Goal: Information Seeking & Learning: Compare options

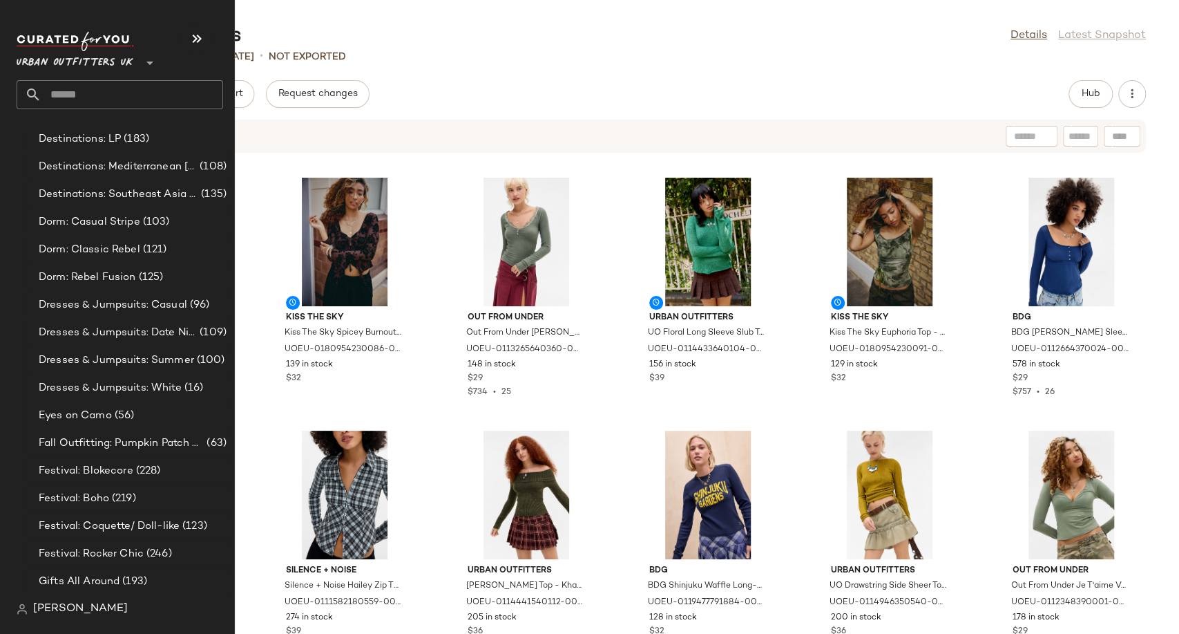
scroll to position [2907, 0]
click at [121, 448] on span "Fall Outfitting: Pumpkin Patch Fits" at bounding box center [121, 443] width 165 height 16
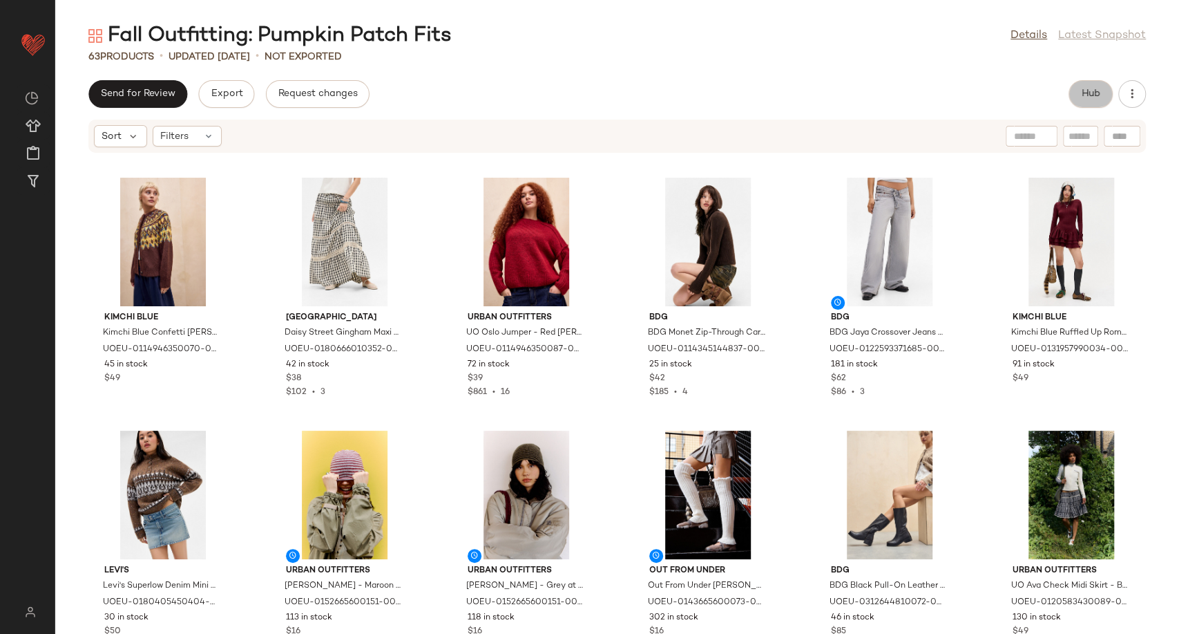
click at [1076, 102] on button "Hub" at bounding box center [1091, 94] width 44 height 28
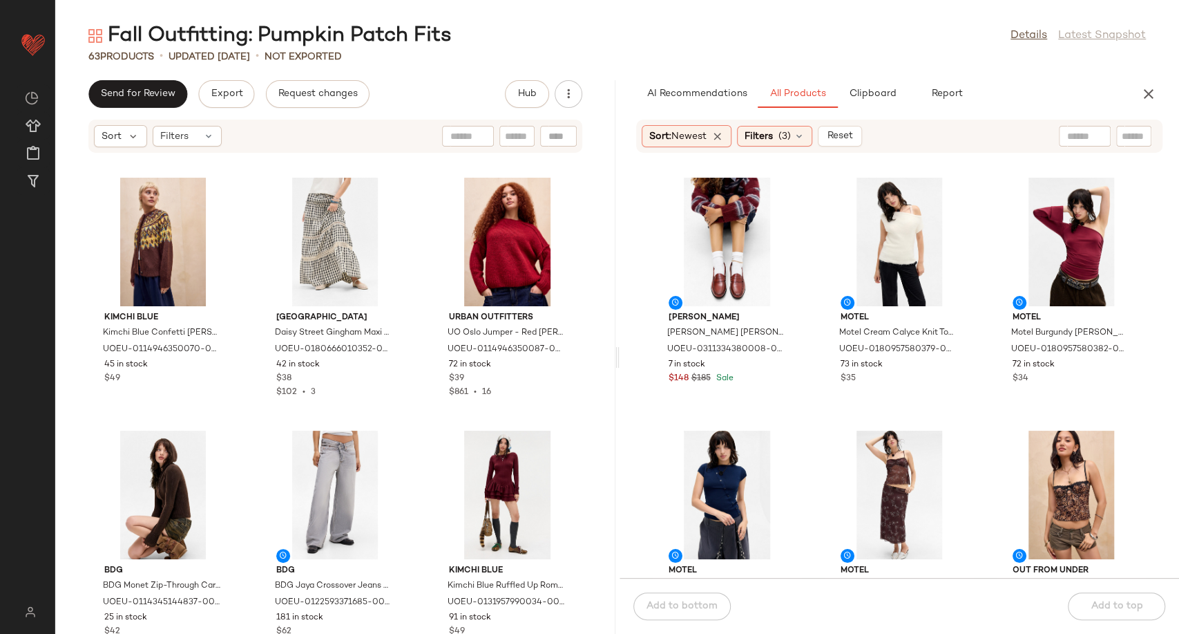
click at [807, 371] on div "[PERSON_NAME] [PERSON_NAME] [PERSON_NAME] Smoked Paprika Weejuns Loafers - Brow…" at bounding box center [900, 374] width 560 height 408
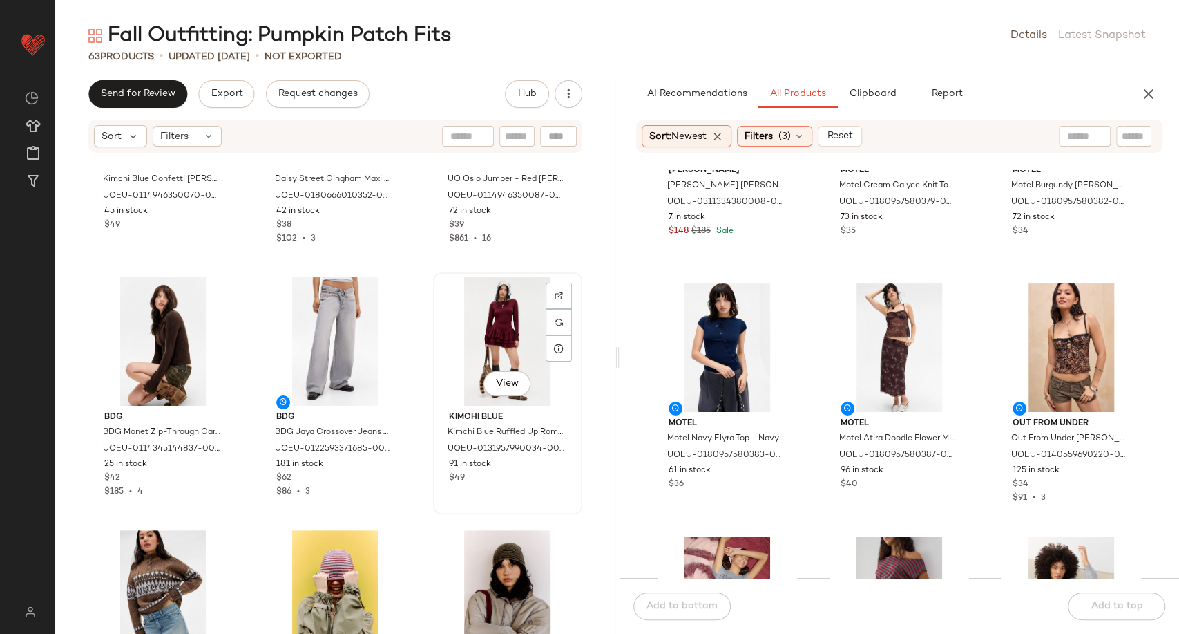
scroll to position [395, 0]
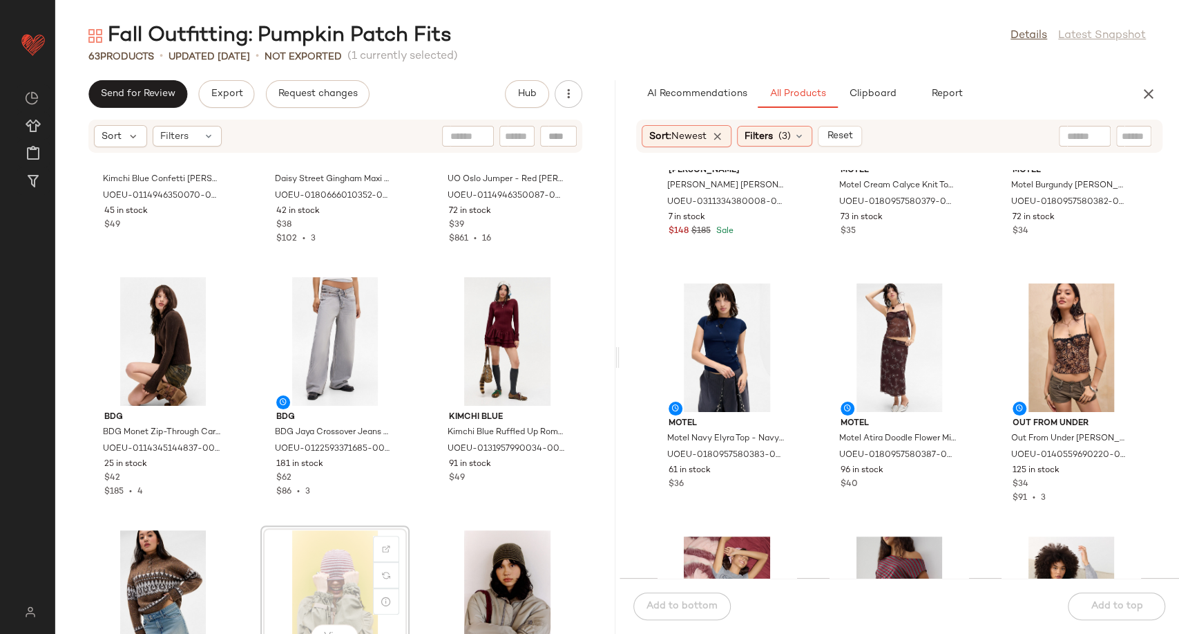
scroll to position [155, 0]
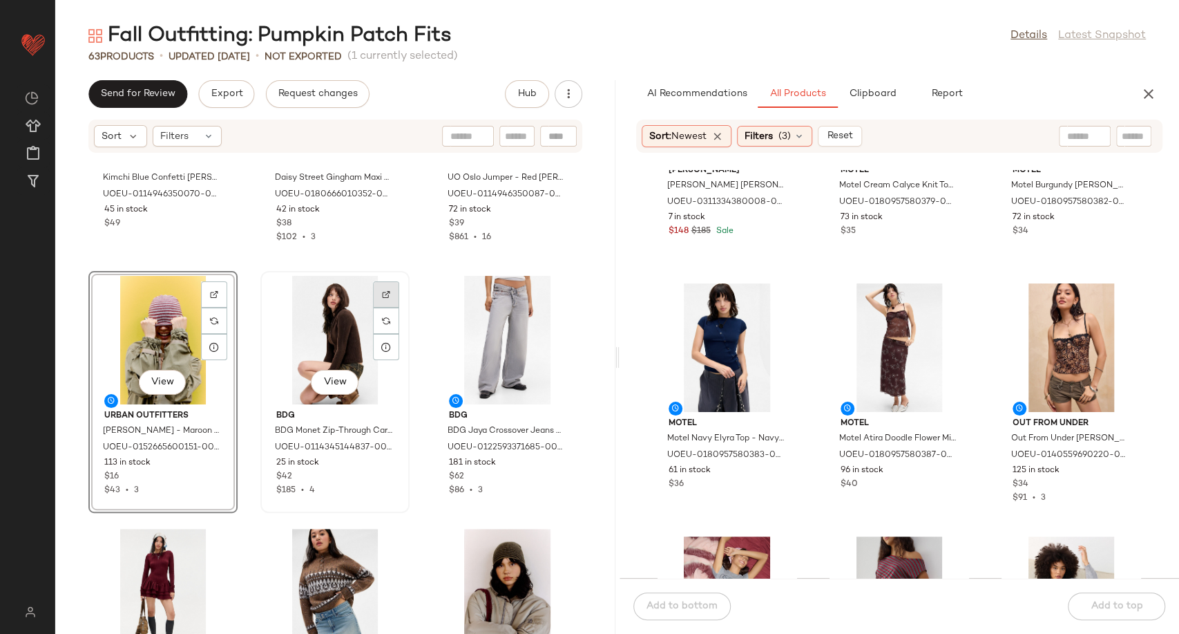
click at [385, 291] on img at bounding box center [386, 294] width 8 height 8
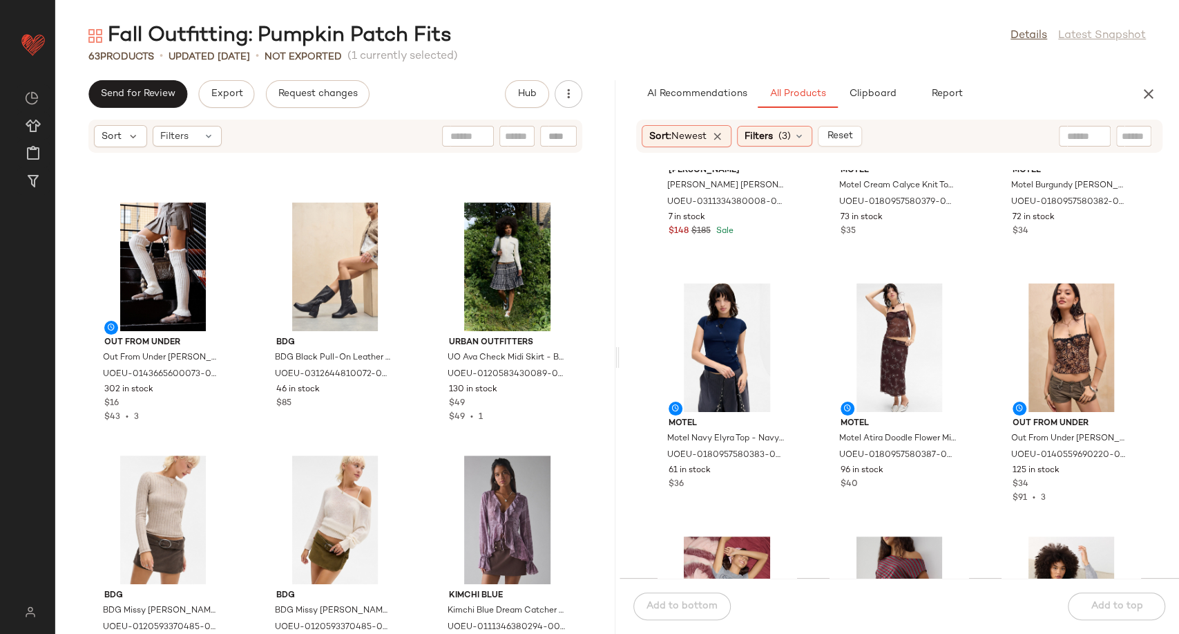
scroll to position [934, 0]
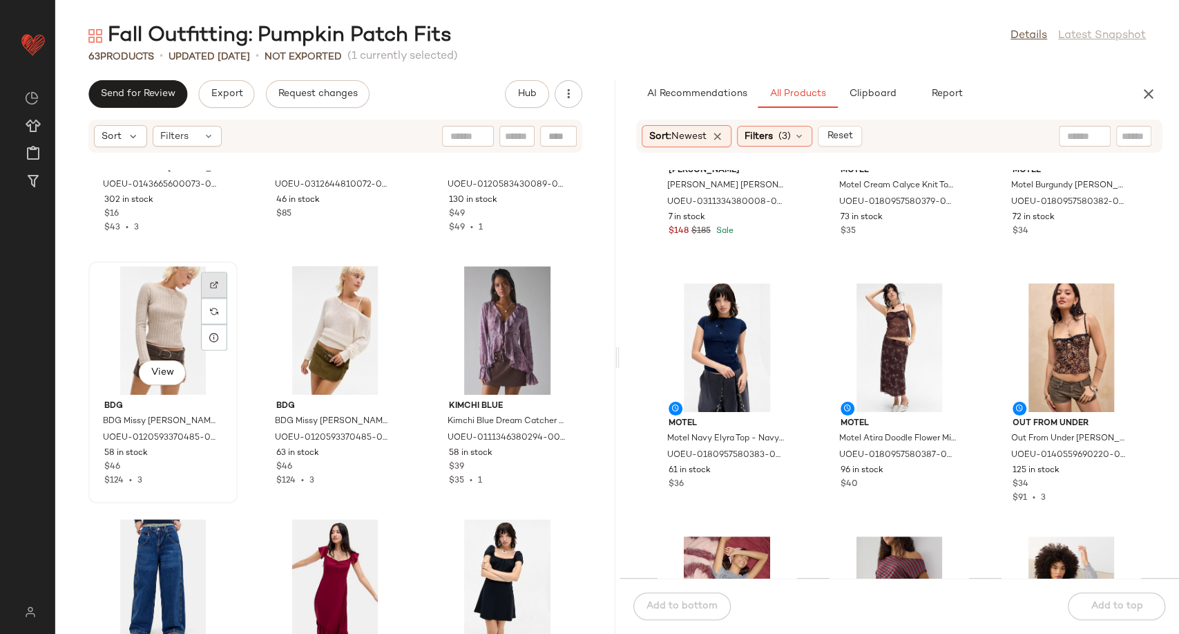
click at [205, 298] on div at bounding box center [214, 311] width 26 height 26
click at [383, 283] on img at bounding box center [386, 285] width 8 height 8
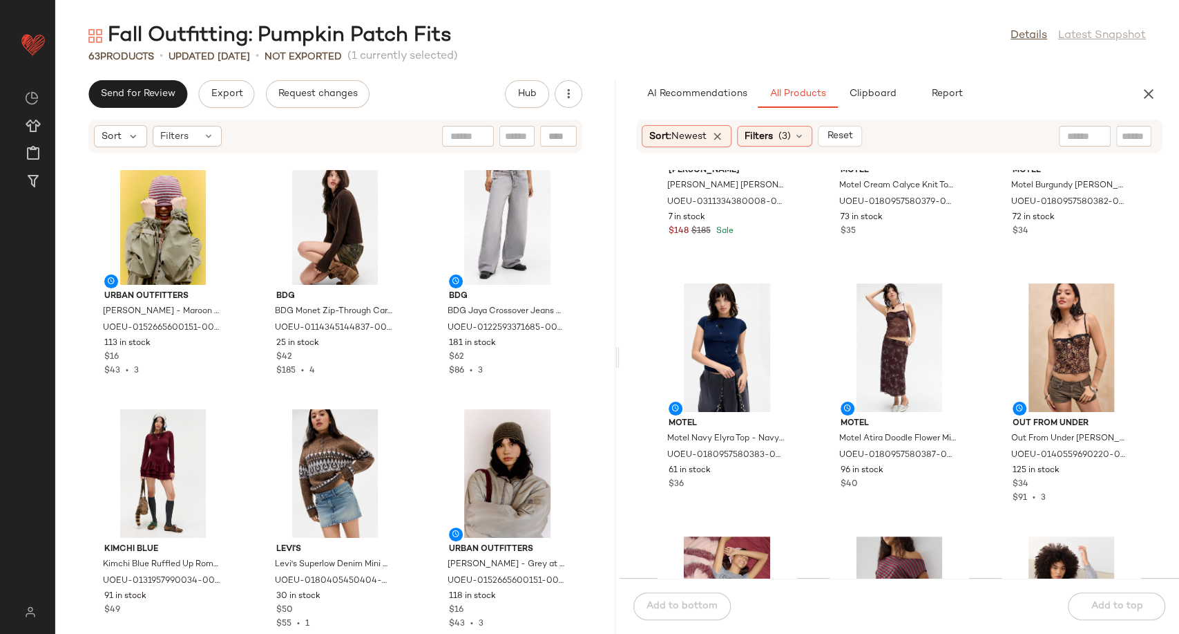
scroll to position [267, 0]
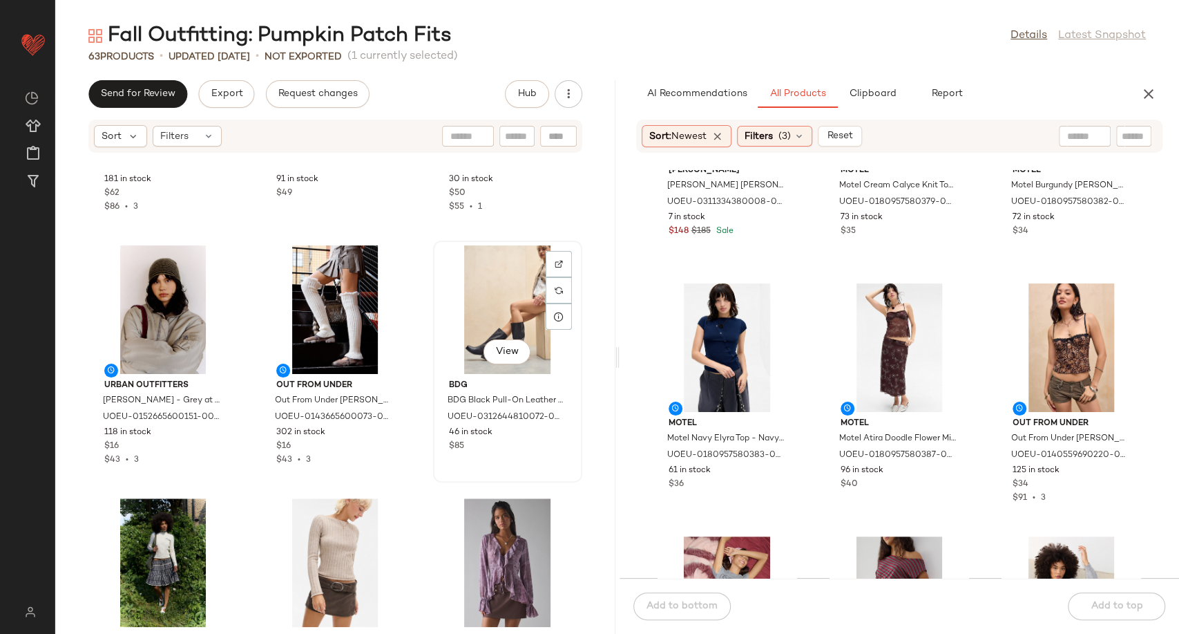
scroll to position [318, 0]
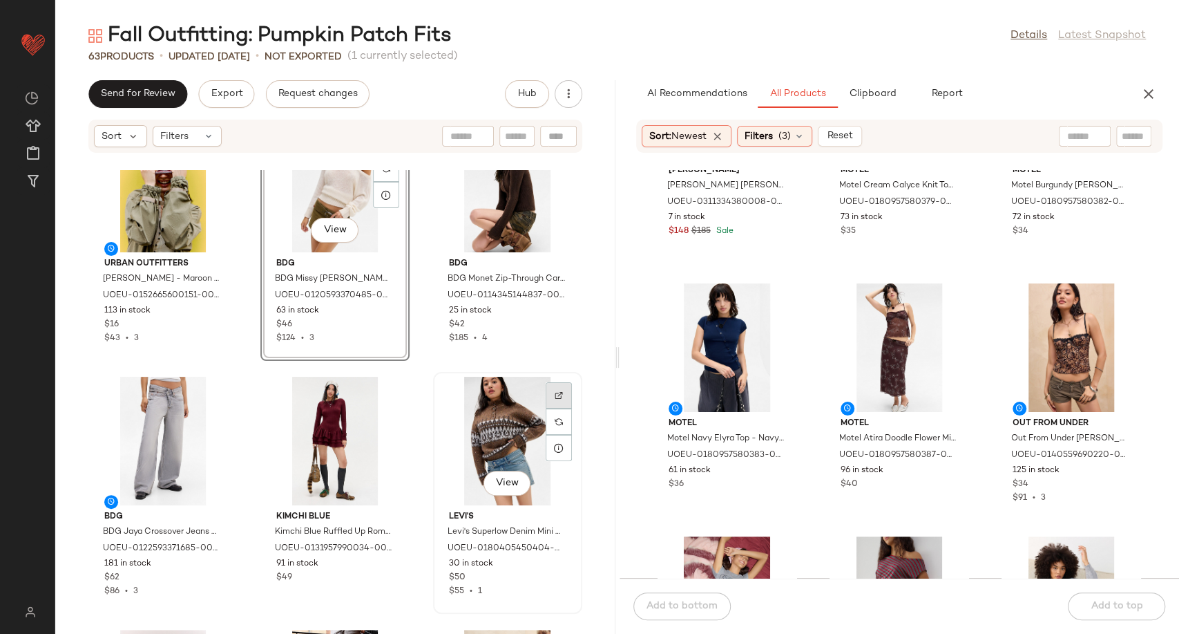
click at [546, 408] on div at bounding box center [559, 421] width 26 height 26
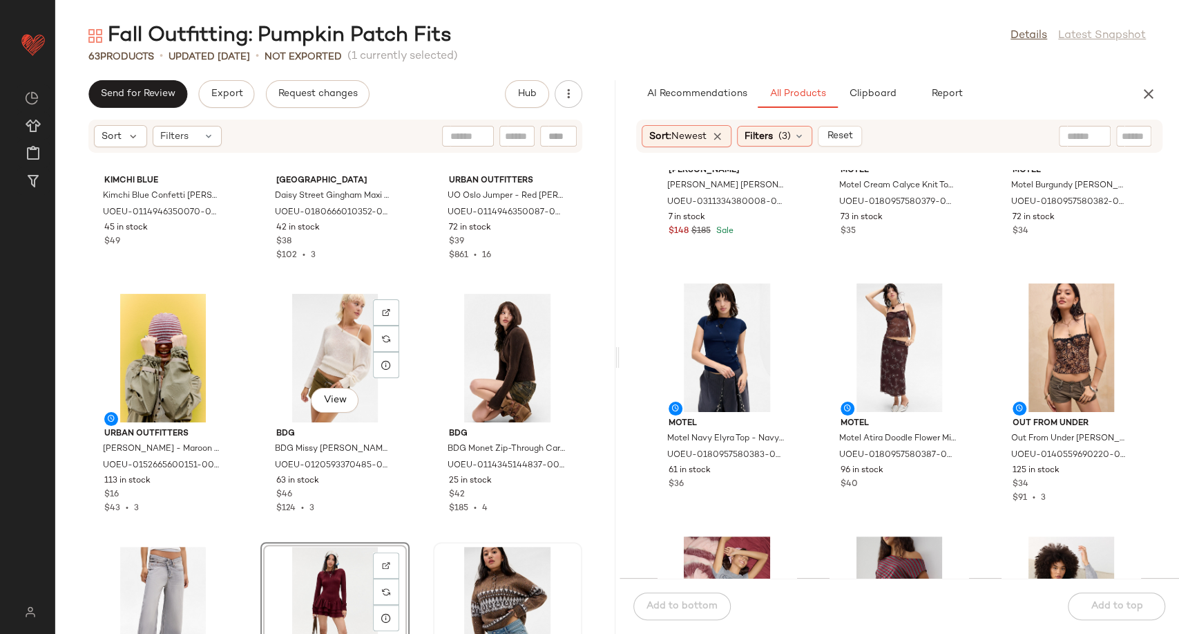
scroll to position [318, 0]
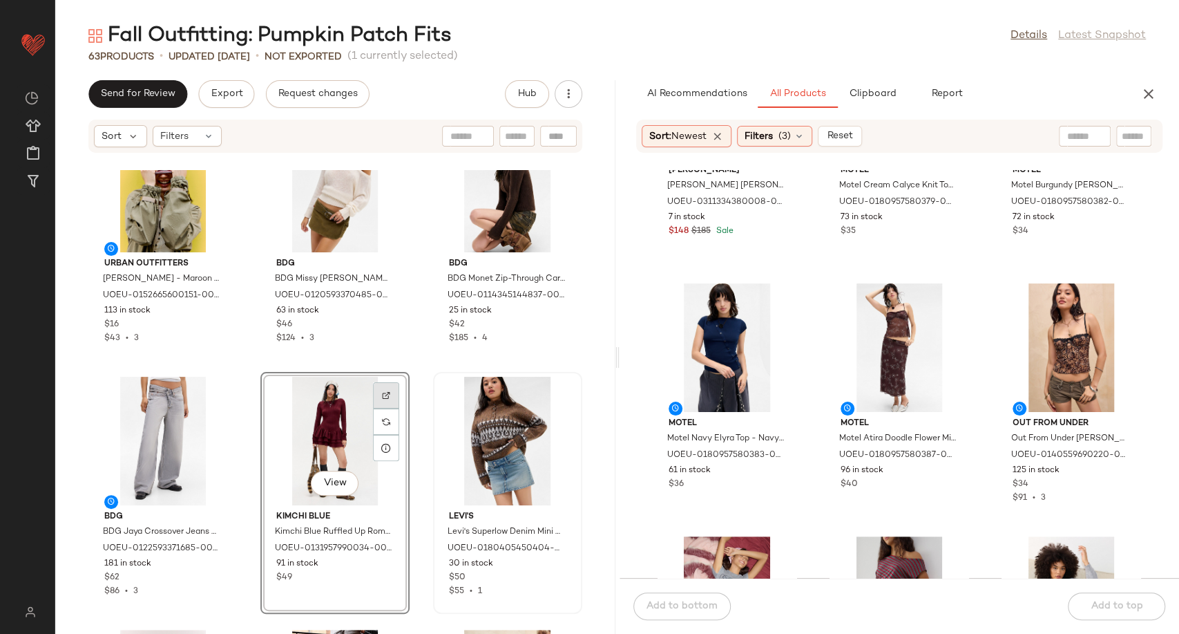
click at [388, 408] on div at bounding box center [386, 421] width 26 height 26
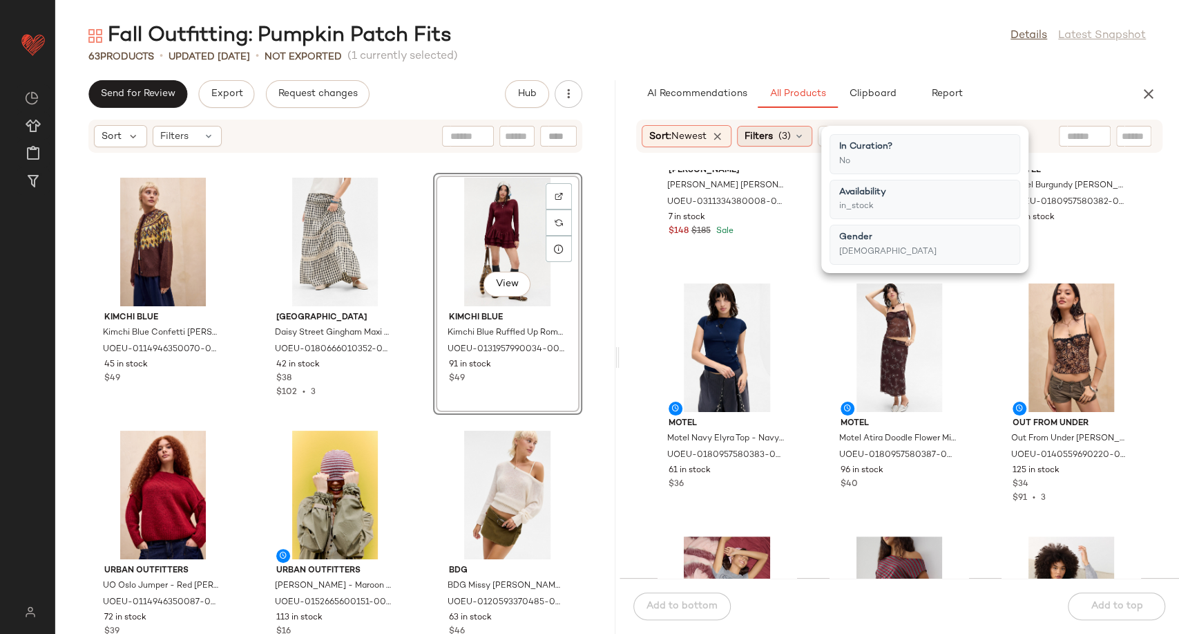
click at [805, 134] on icon at bounding box center [799, 136] width 11 height 11
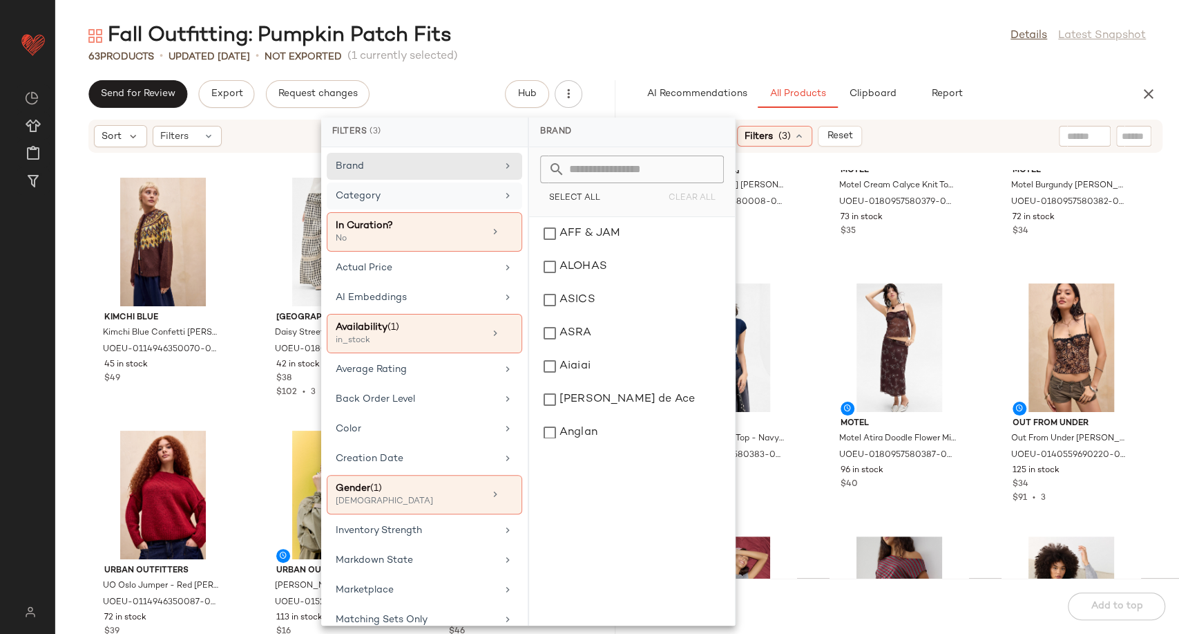
click at [494, 212] on div "Category" at bounding box center [425, 231] width 196 height 39
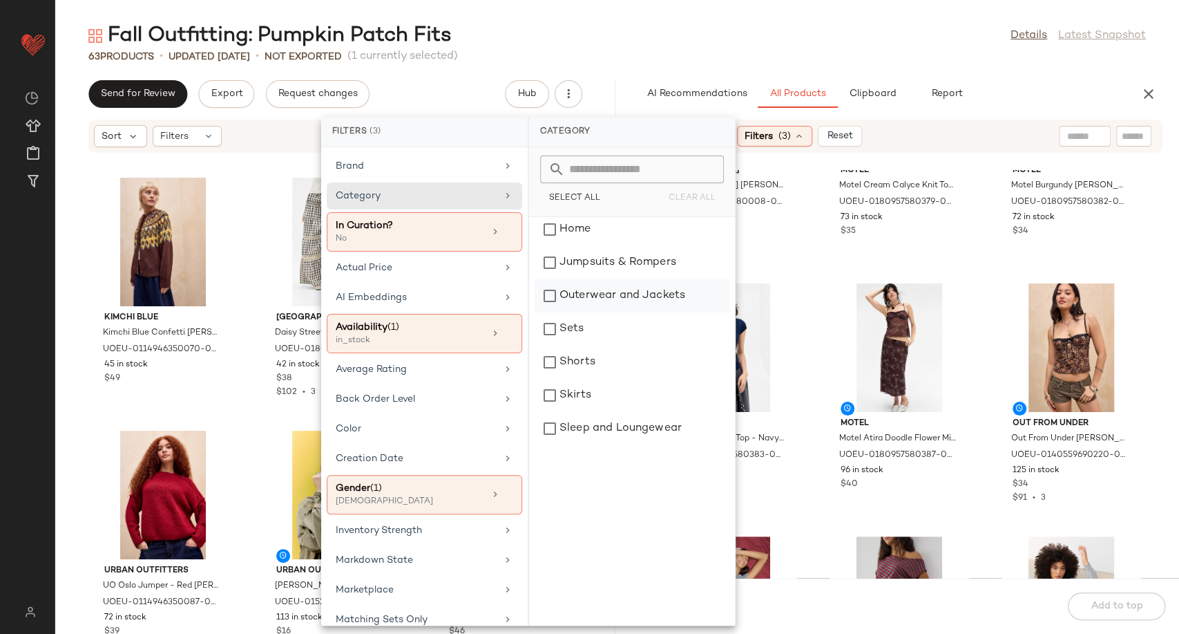
scroll to position [230, 0]
click at [627, 299] on div "Outerwear and Jackets" at bounding box center [632, 296] width 195 height 33
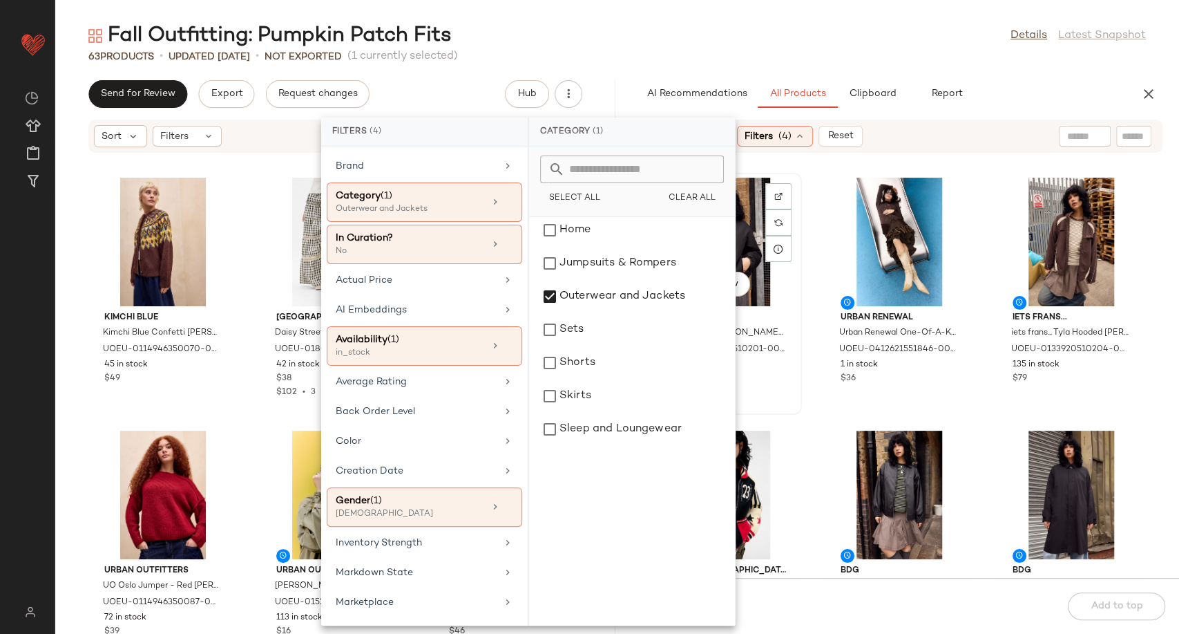
click at [801, 361] on div "View iets frans... iets frans... [PERSON_NAME] Bomber Jacket - Black S/M at Urb…" at bounding box center [727, 294] width 149 height 242
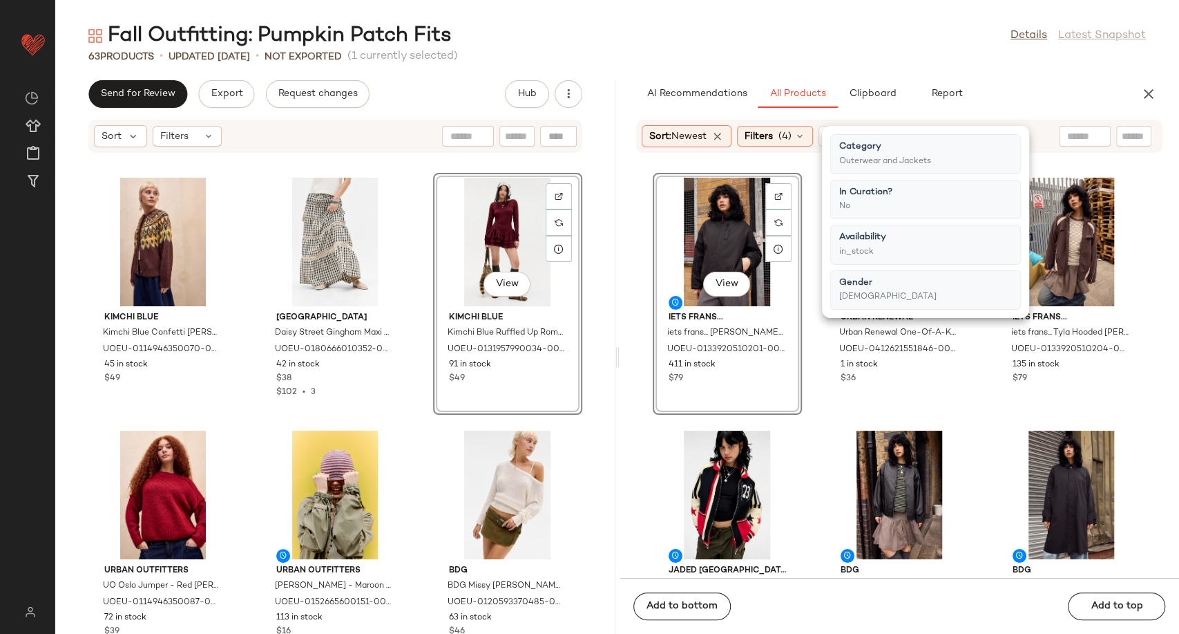
click at [808, 399] on div "View iets frans... iets frans... [PERSON_NAME] Bomber Jacket - Black S/M at Urb…" at bounding box center [900, 374] width 560 height 408
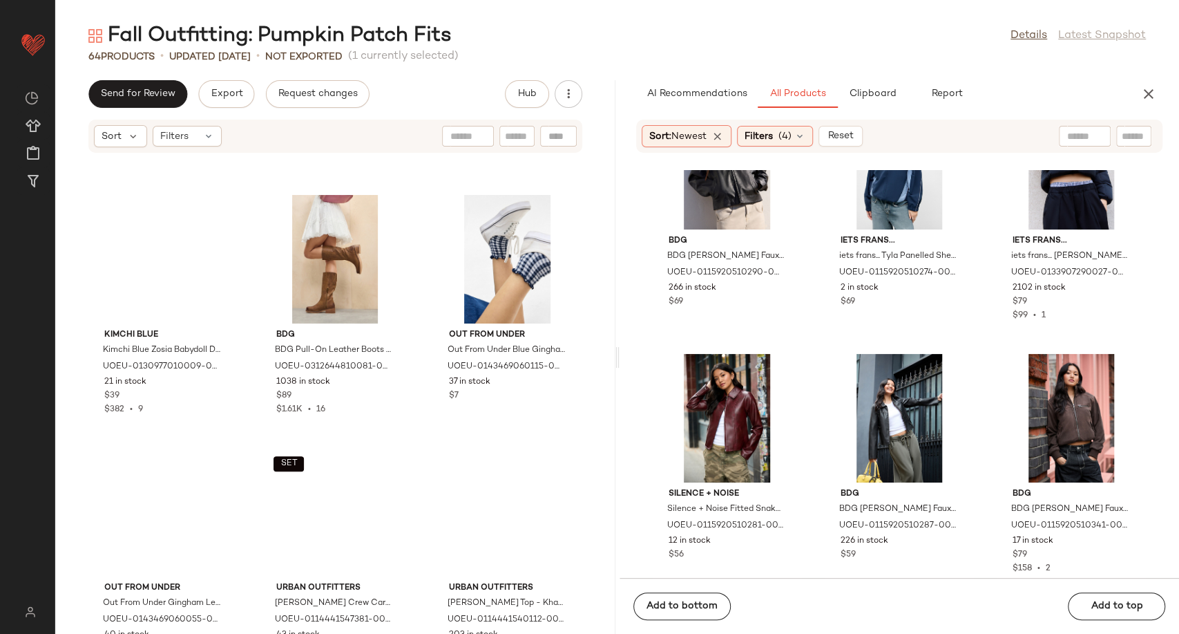
scroll to position [2314, 0]
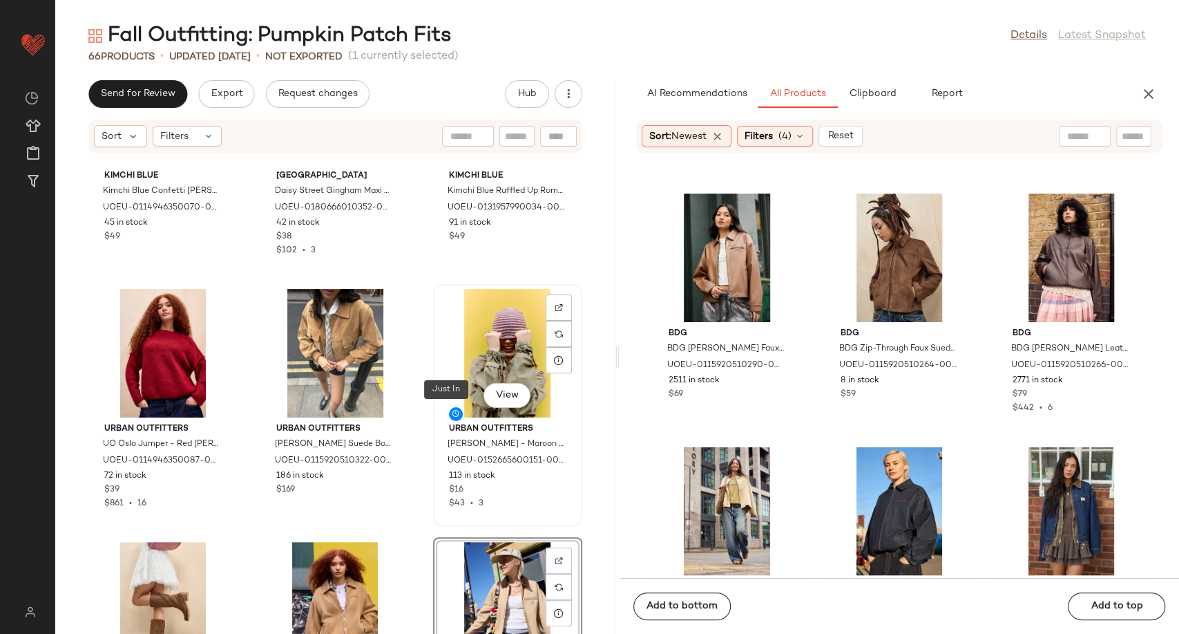
scroll to position [307, 0]
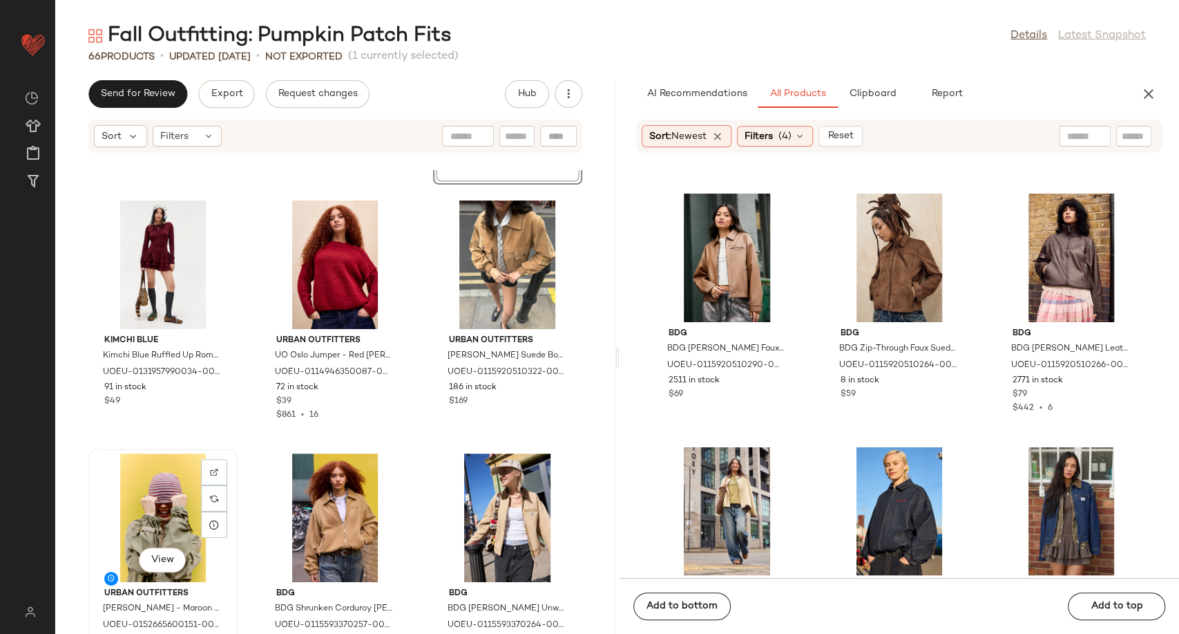
scroll to position [153, 0]
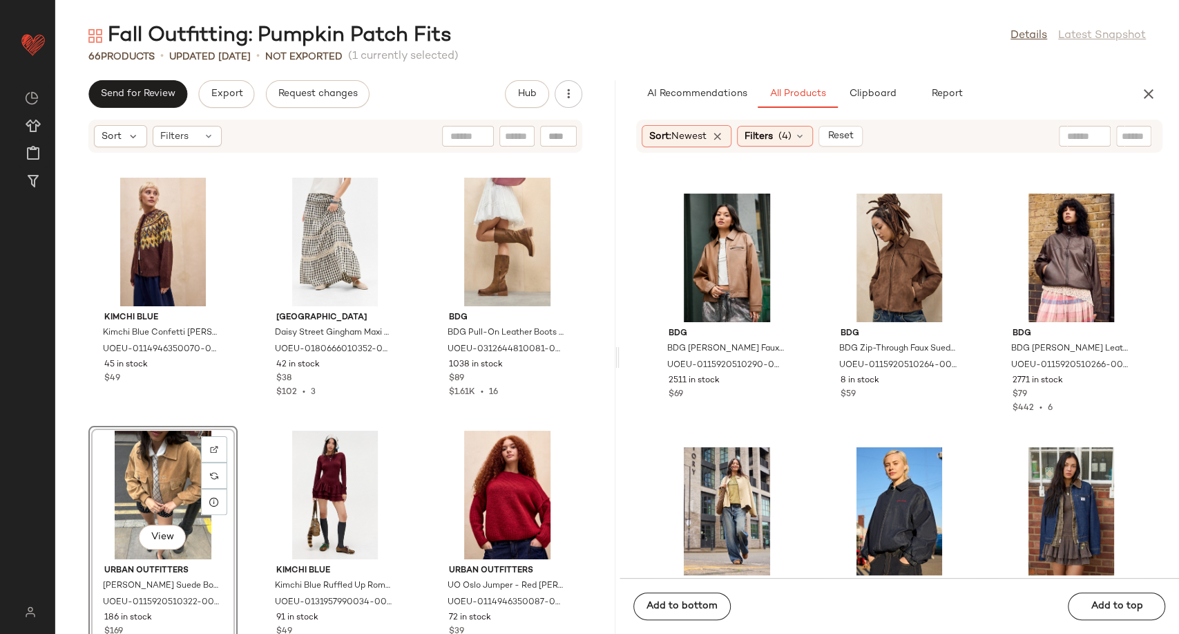
click at [415, 520] on div "Kimchi Blue Kimchi Blue Confetti Fairisle Cardigan - Brown L at Urban Outfitter…" at bounding box center [335, 402] width 560 height 464
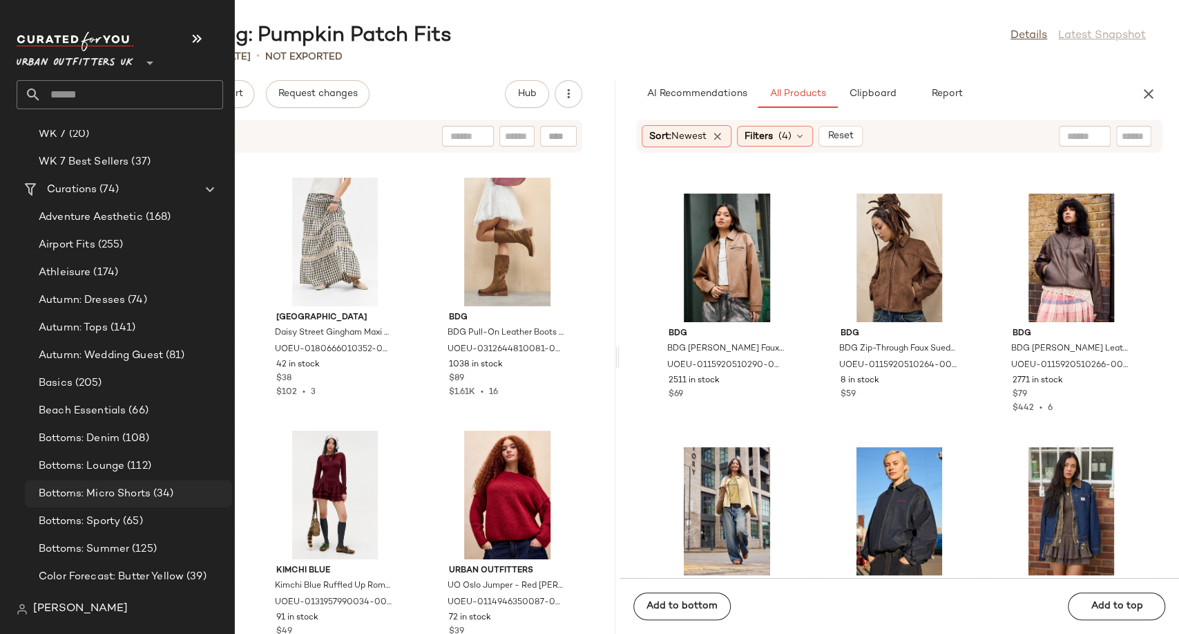
scroll to position [2303, 0]
click at [106, 302] on span "Autumn: Dresses" at bounding box center [82, 301] width 86 height 16
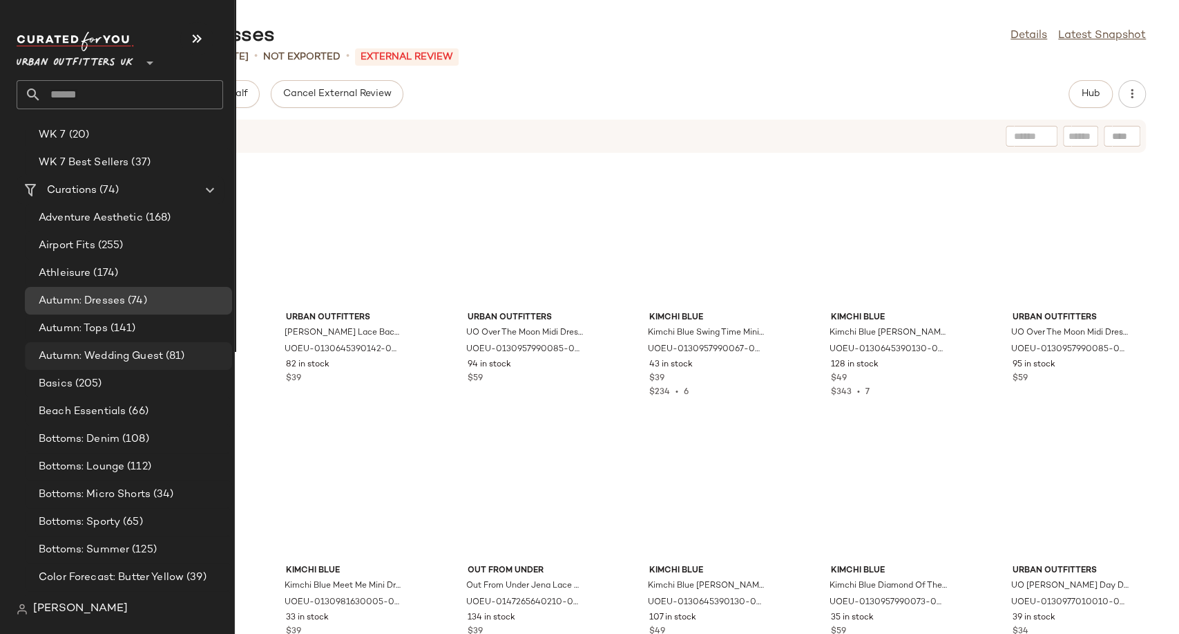
click at [104, 349] on span "Autumn: Wedding Guest" at bounding box center [101, 356] width 124 height 16
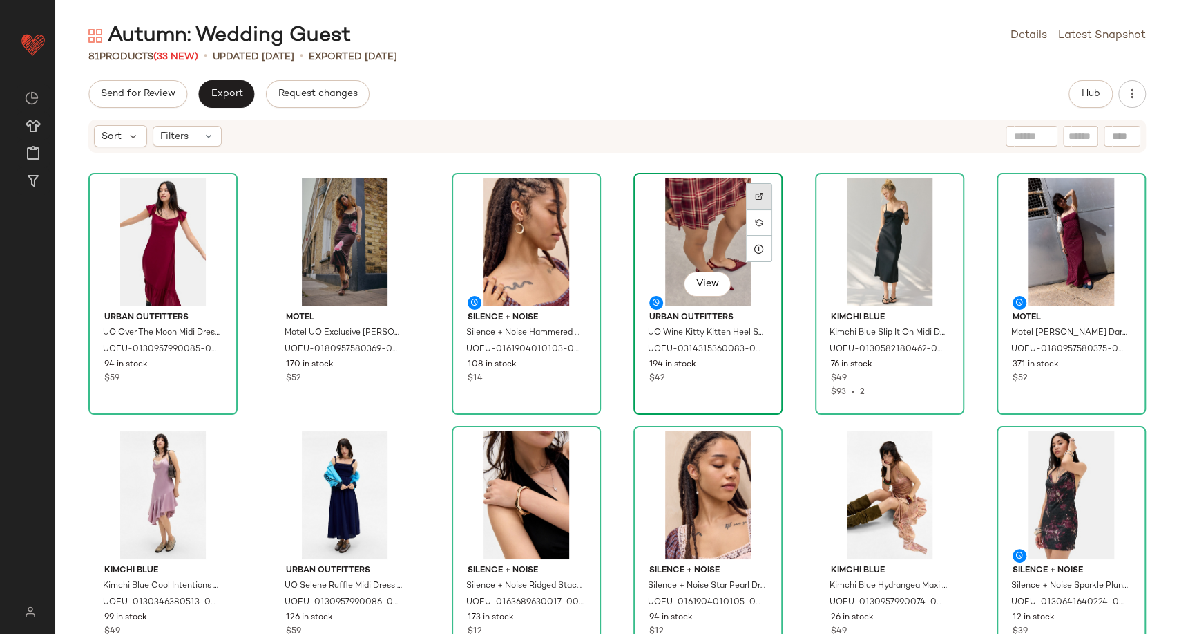
click at [755, 196] on img at bounding box center [759, 196] width 8 height 8
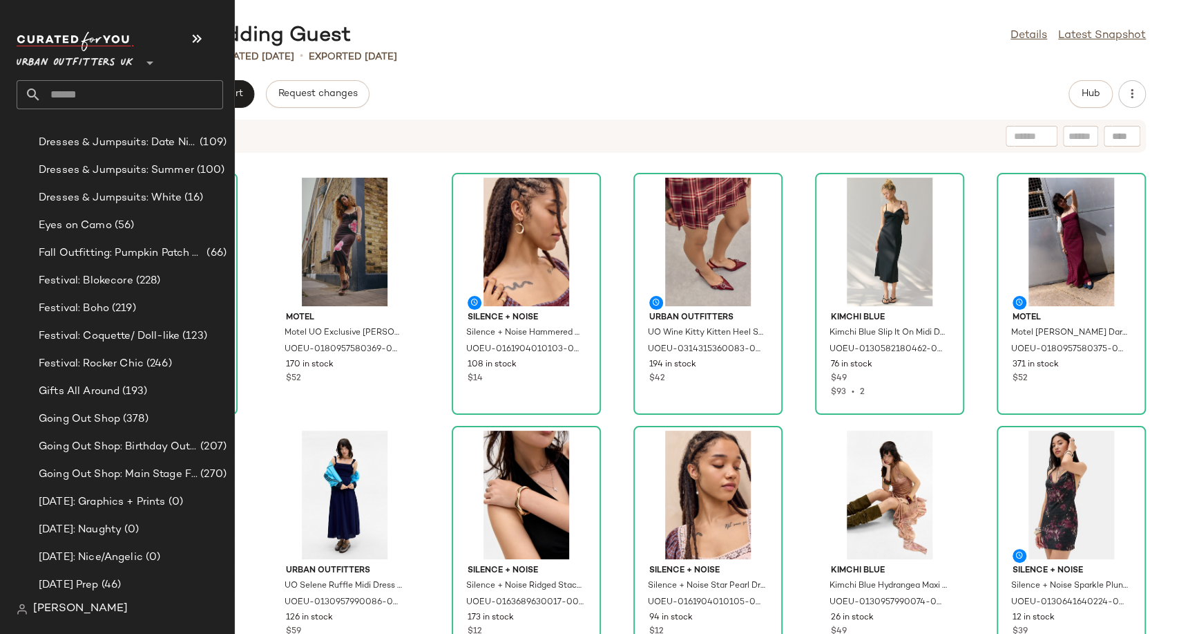
scroll to position [3090, 0]
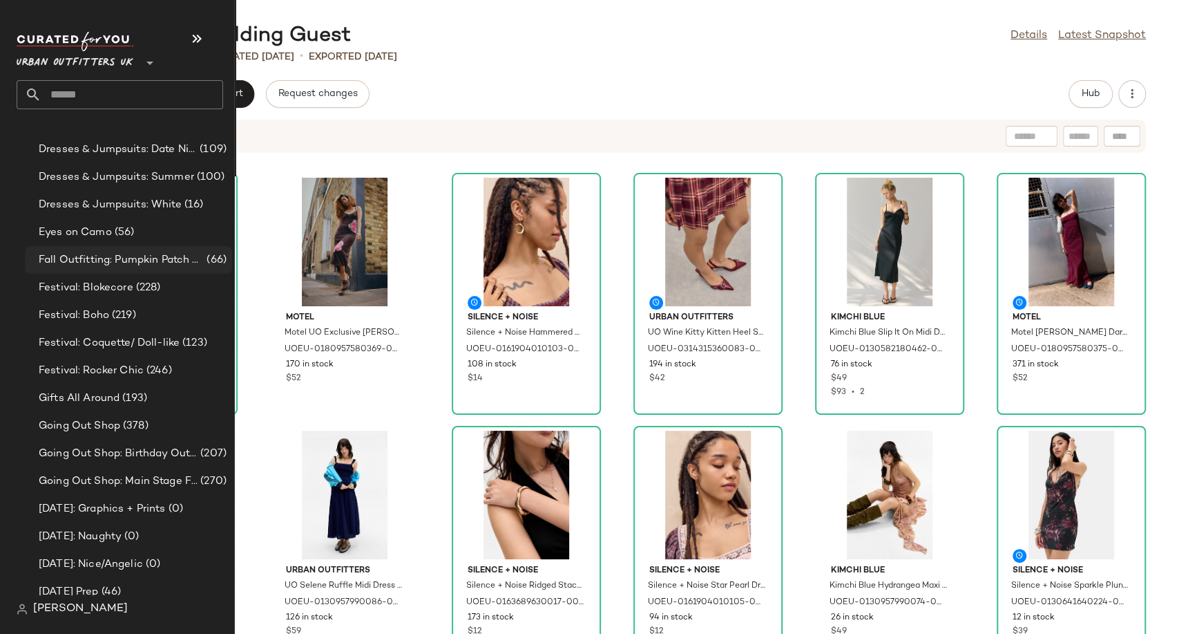
click at [93, 259] on span "Fall Outfitting: Pumpkin Patch Fits" at bounding box center [121, 260] width 165 height 16
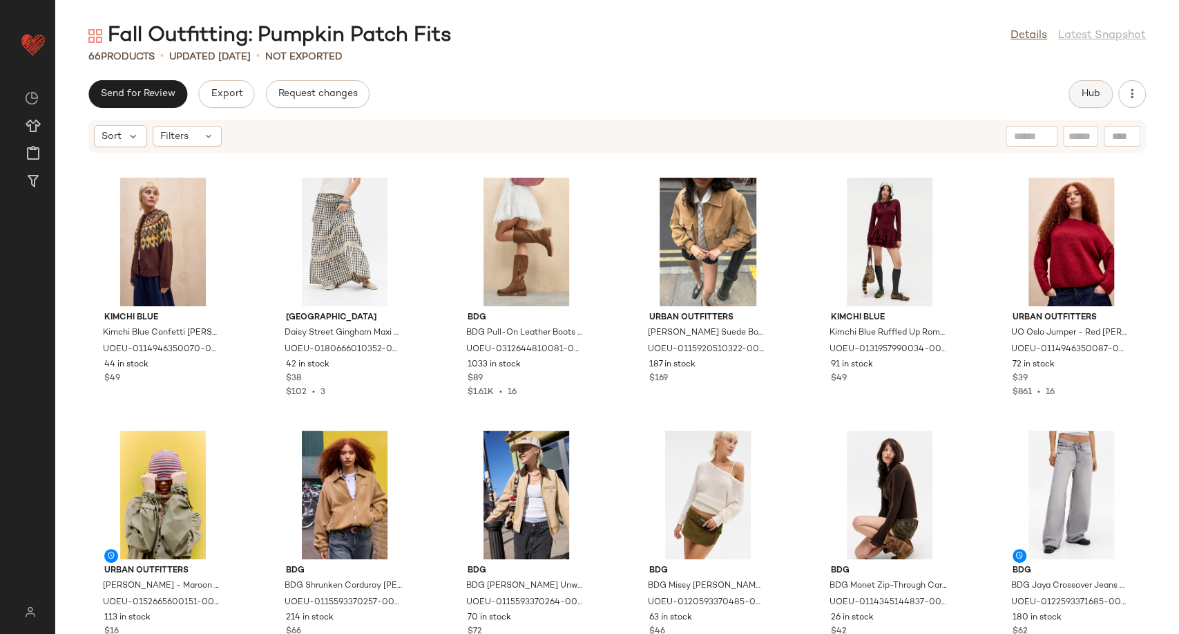
click at [1085, 99] on button "Hub" at bounding box center [1091, 94] width 44 height 28
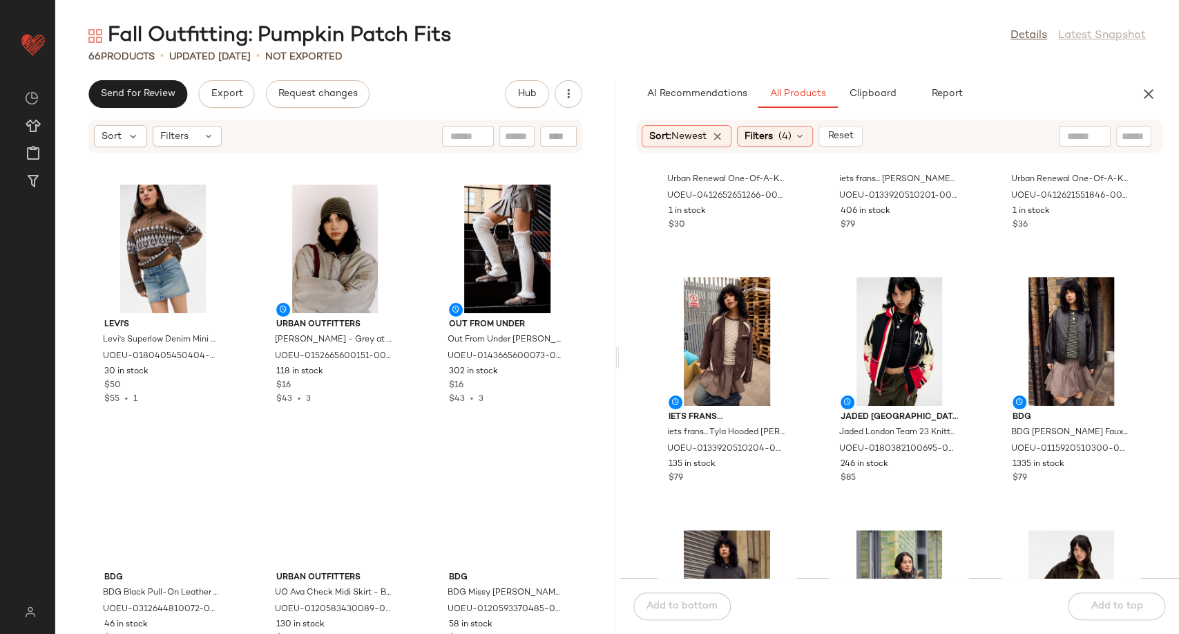
scroll to position [1085, 0]
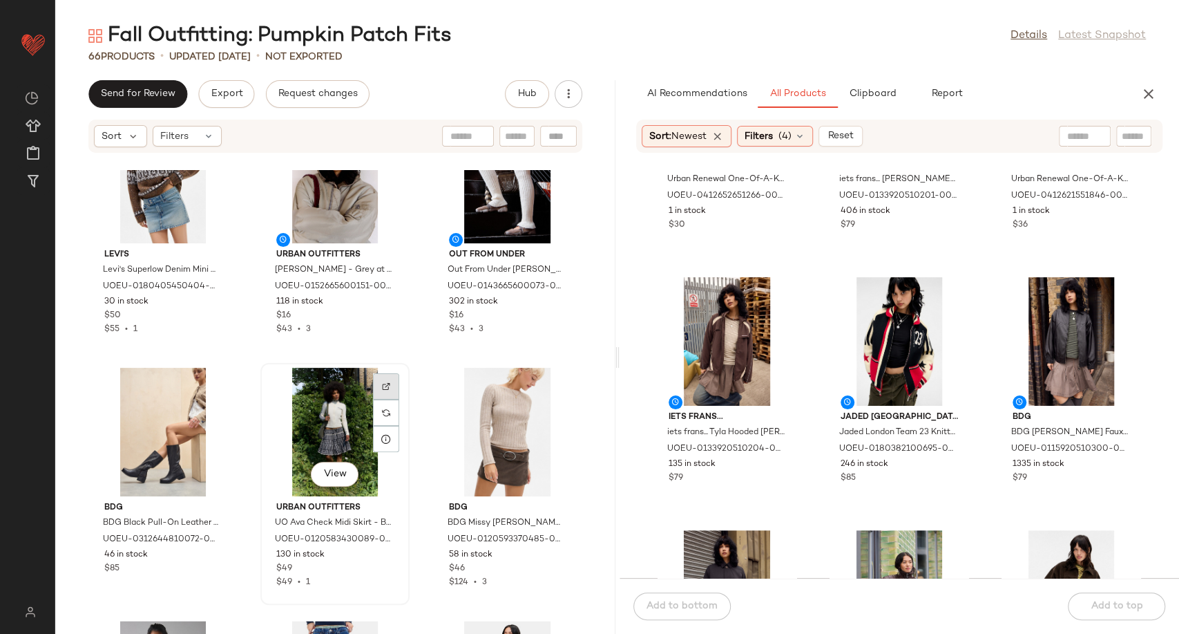
click at [391, 399] on div at bounding box center [386, 412] width 26 height 26
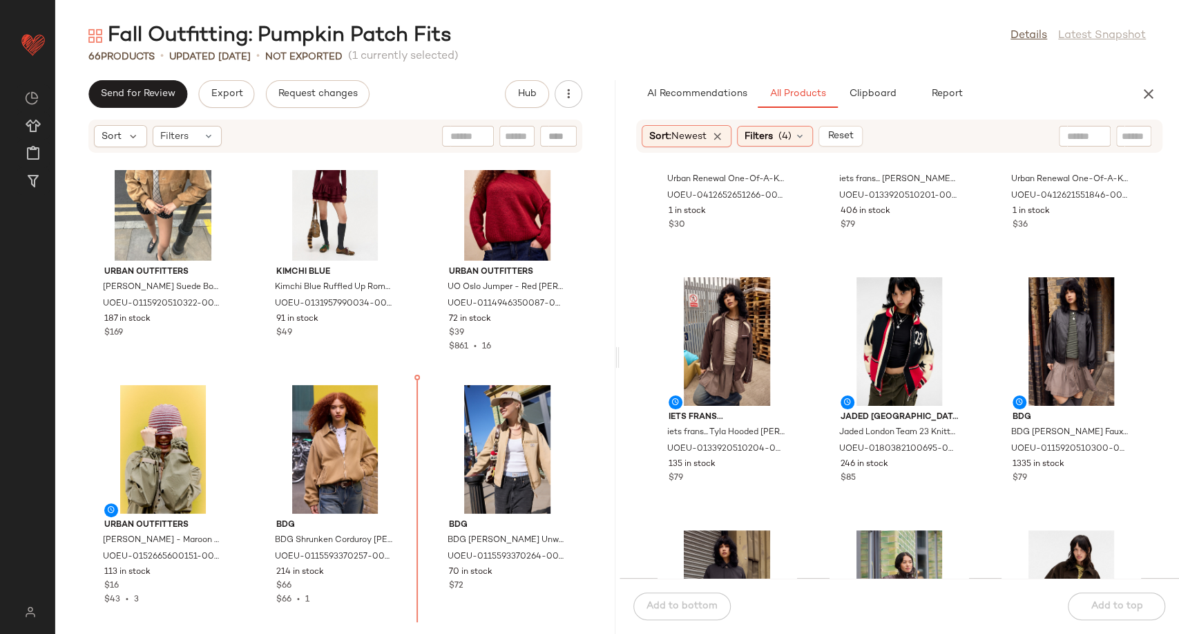
scroll to position [299, 0]
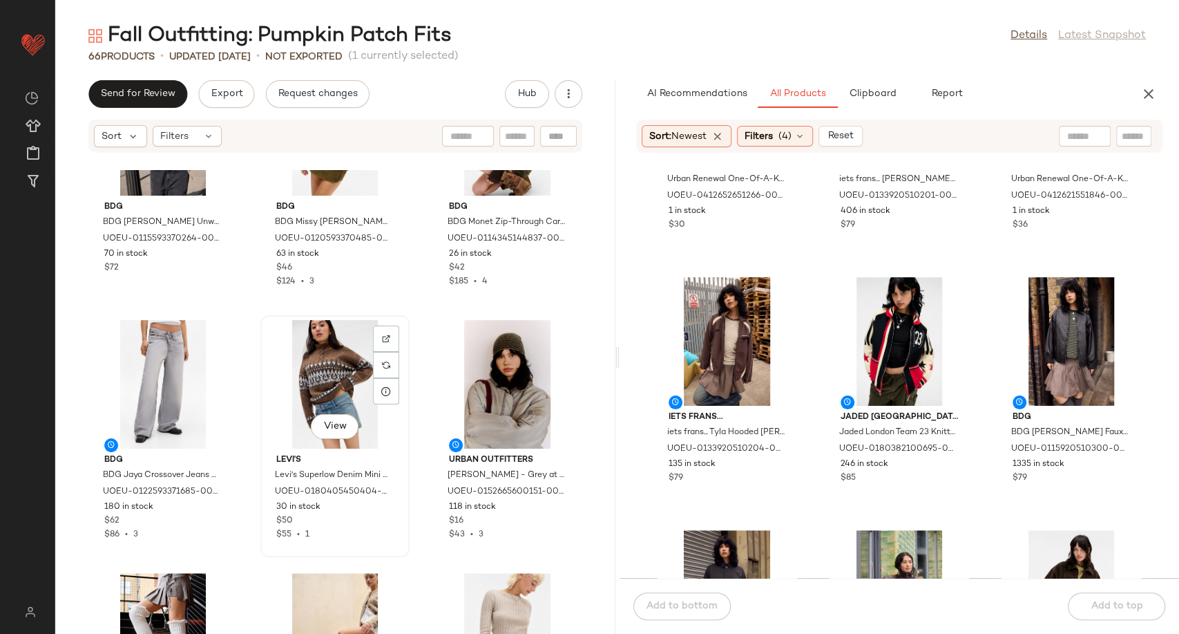
scroll to position [848, 0]
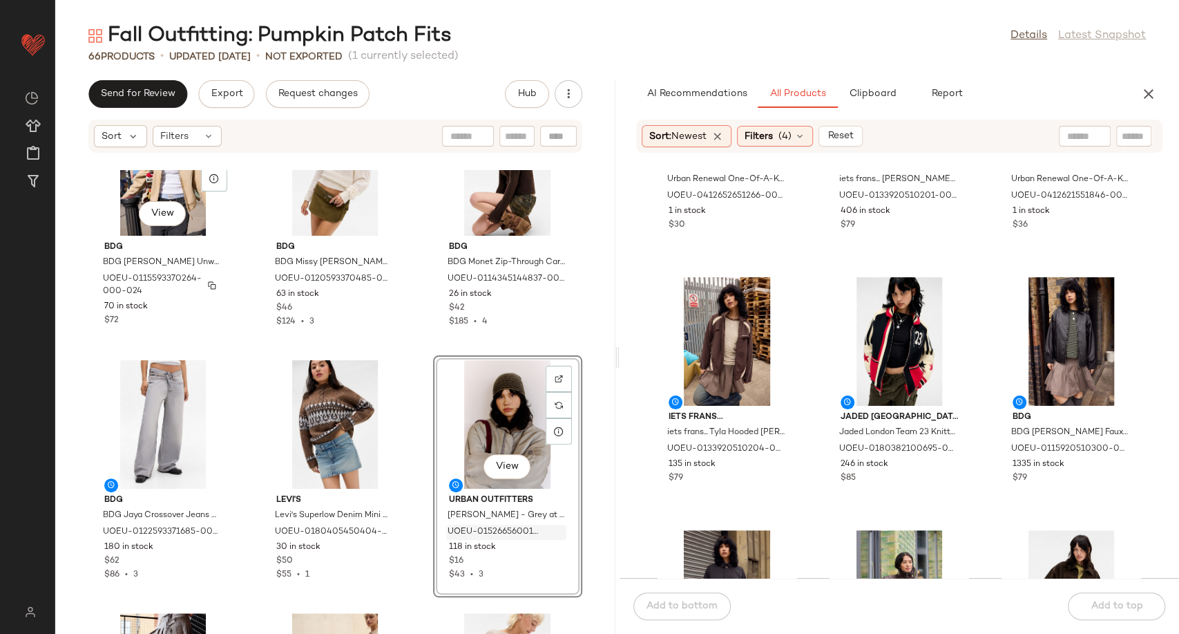
scroll to position [839, 0]
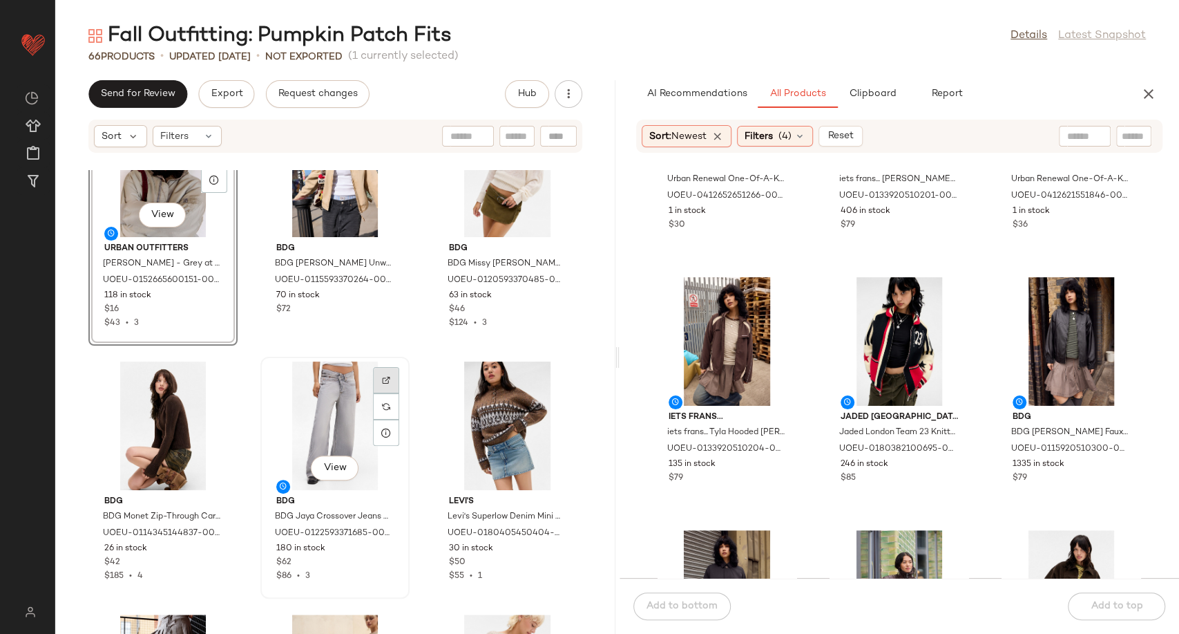
click at [382, 379] on img at bounding box center [386, 380] width 8 height 8
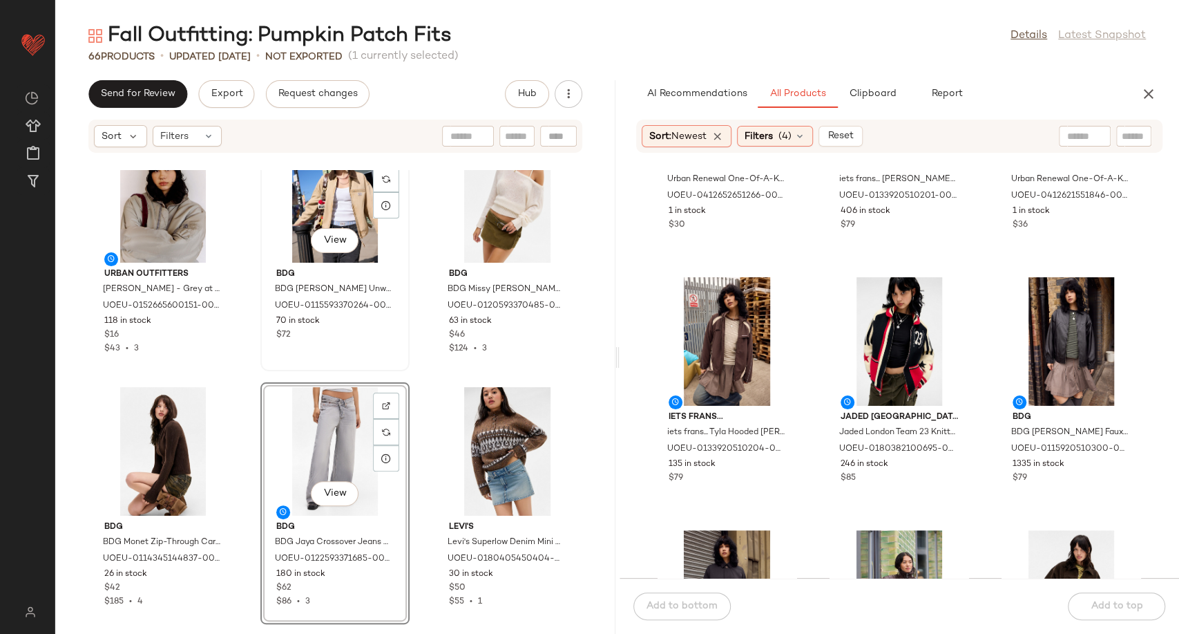
scroll to position [813, 0]
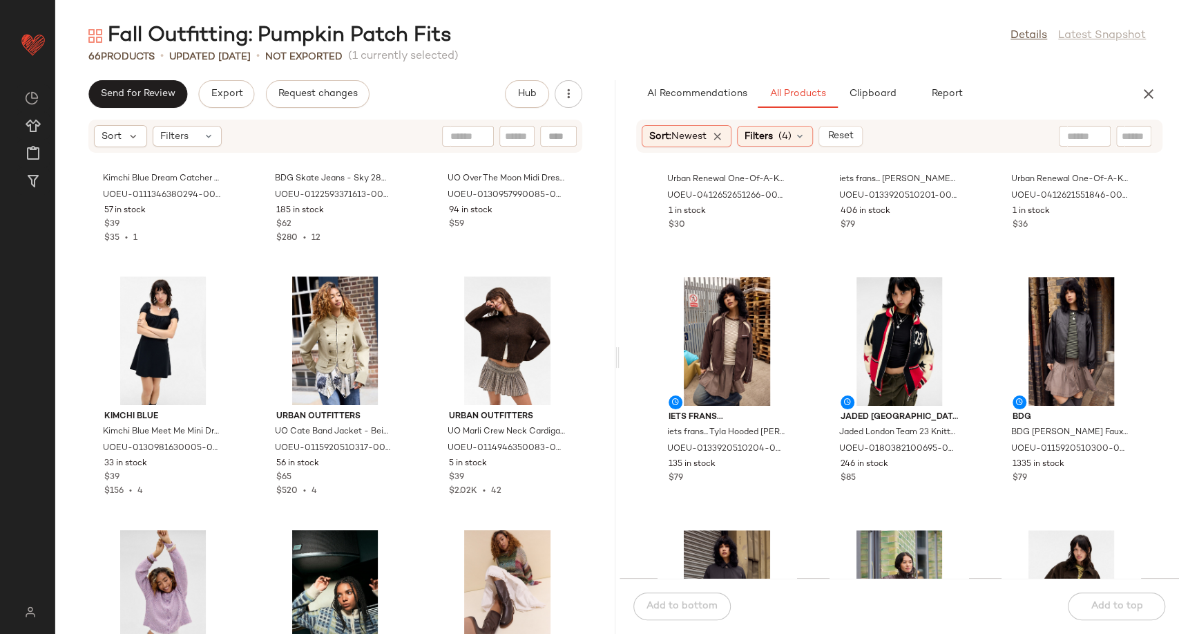
scroll to position [1623, 0]
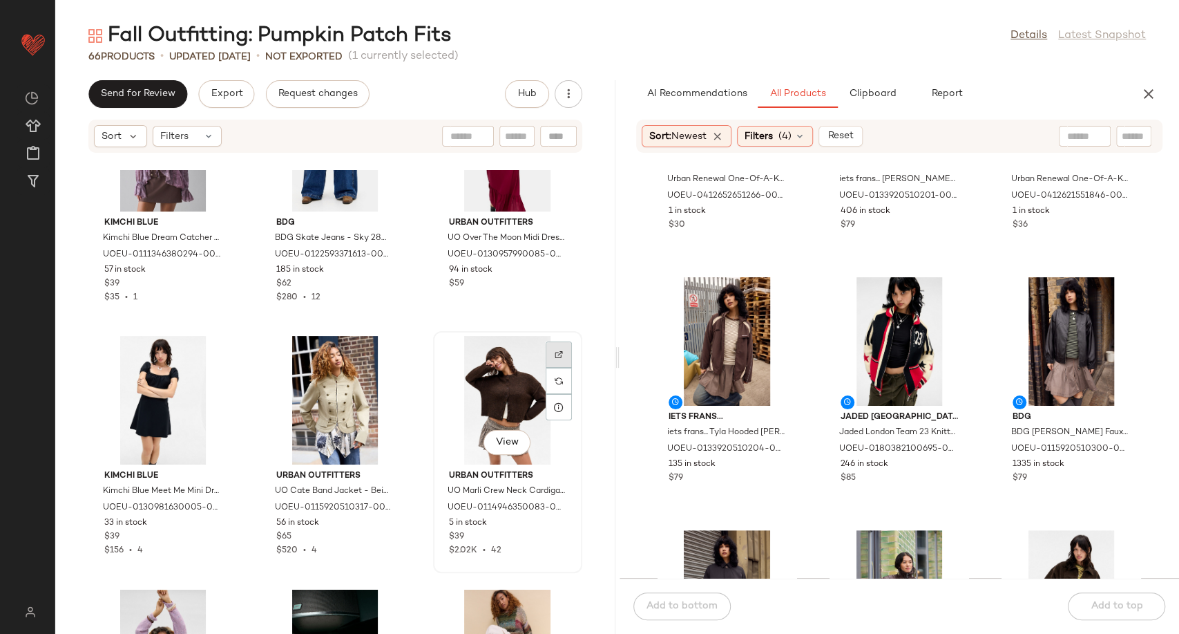
click at [555, 351] on img at bounding box center [559, 354] width 8 height 8
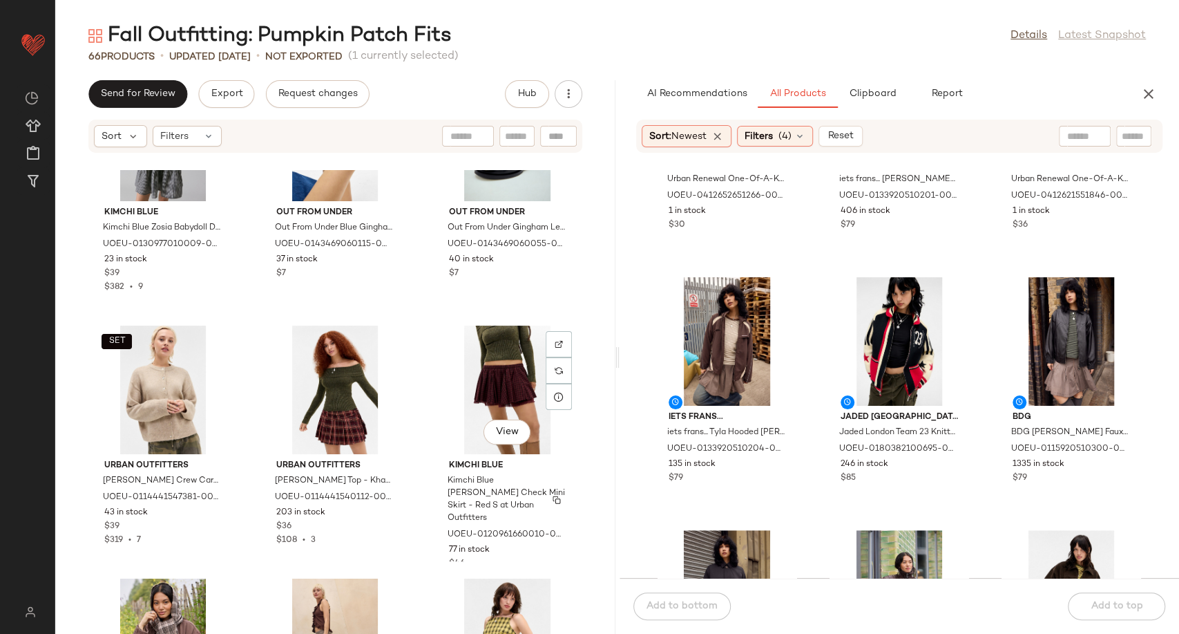
scroll to position [2928, 0]
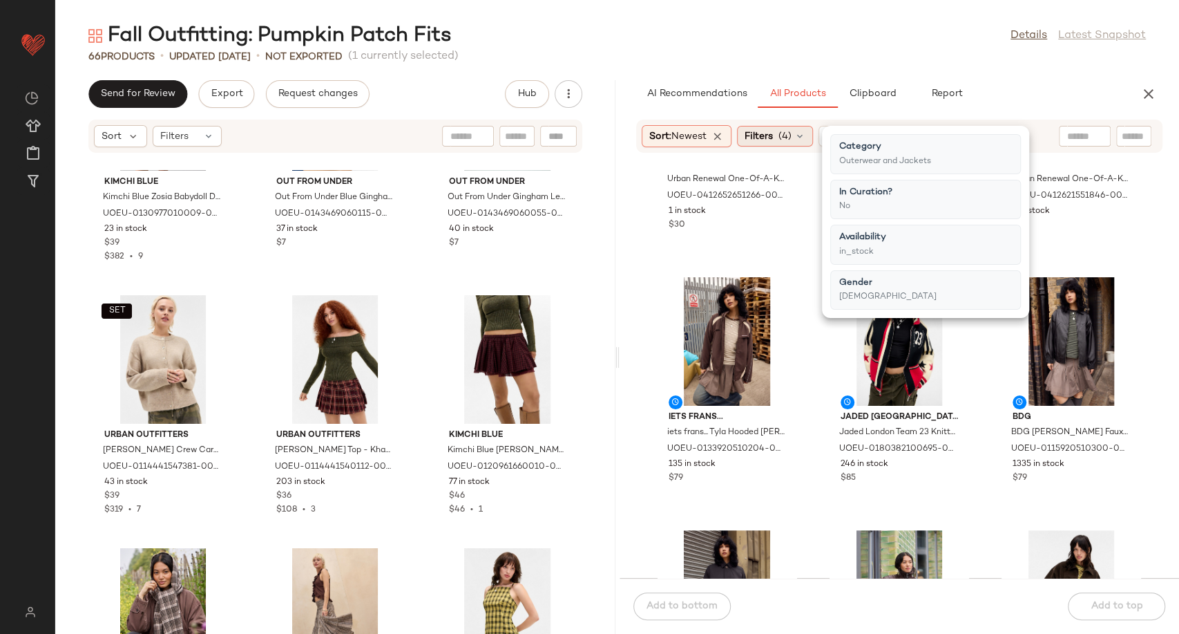
click at [805, 136] on icon at bounding box center [800, 136] width 11 height 11
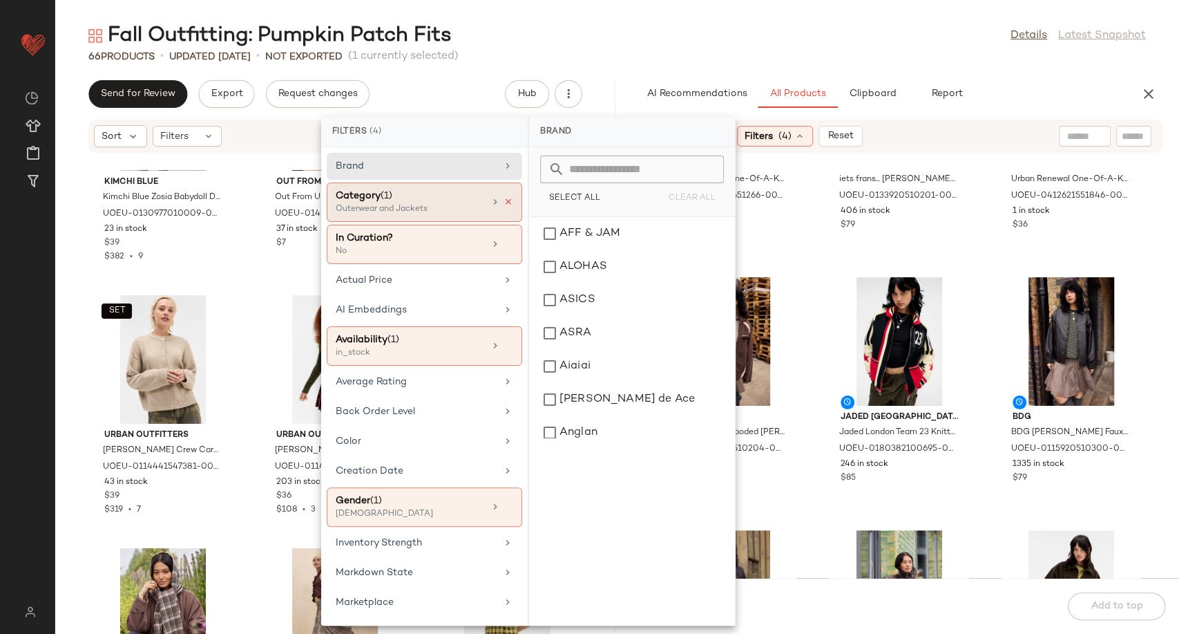
click at [504, 203] on icon at bounding box center [509, 202] width 10 height 10
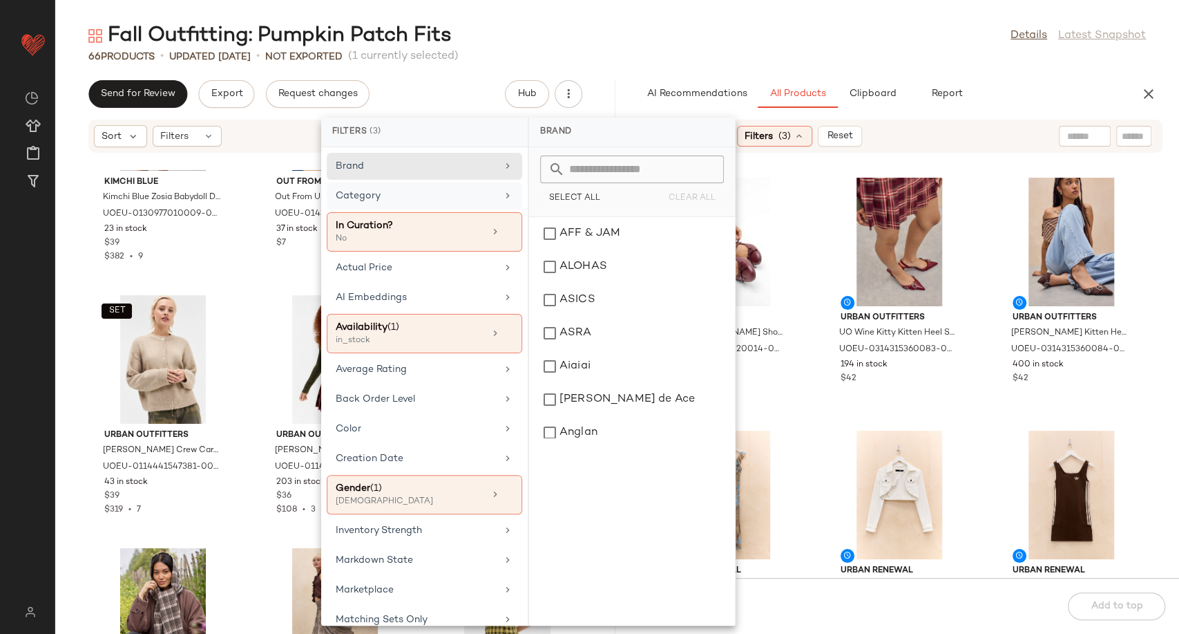
click at [803, 399] on div "RAID RAID [PERSON_NAME] Ballerina Shoes UK 4 at Urban Outfitters UOEU-031195482…" at bounding box center [900, 374] width 560 height 408
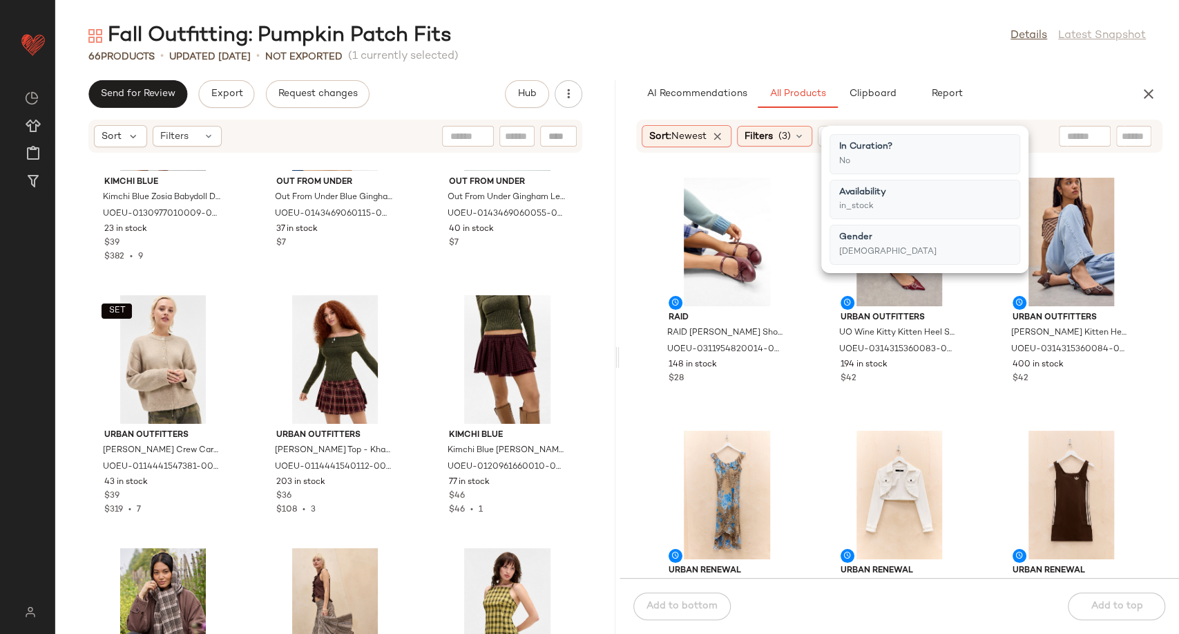
click at [810, 417] on div "RAID RAID [PERSON_NAME] Ballerina Shoes UK 4 at Urban Outfitters UOEU-031195482…" at bounding box center [900, 374] width 560 height 408
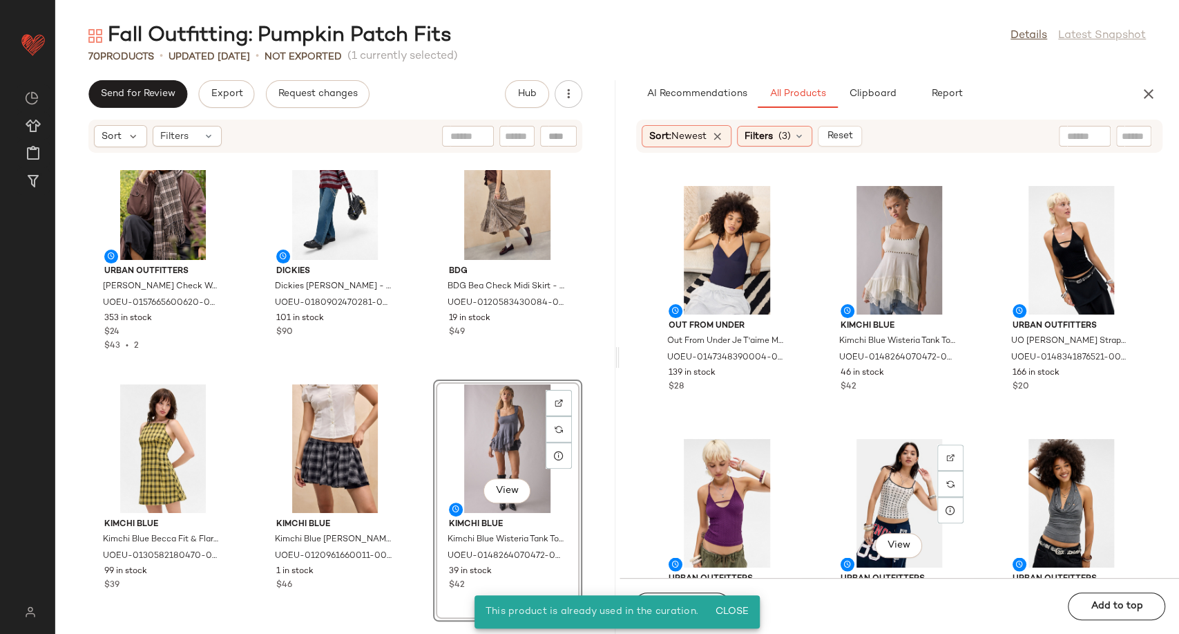
scroll to position [1853, 0]
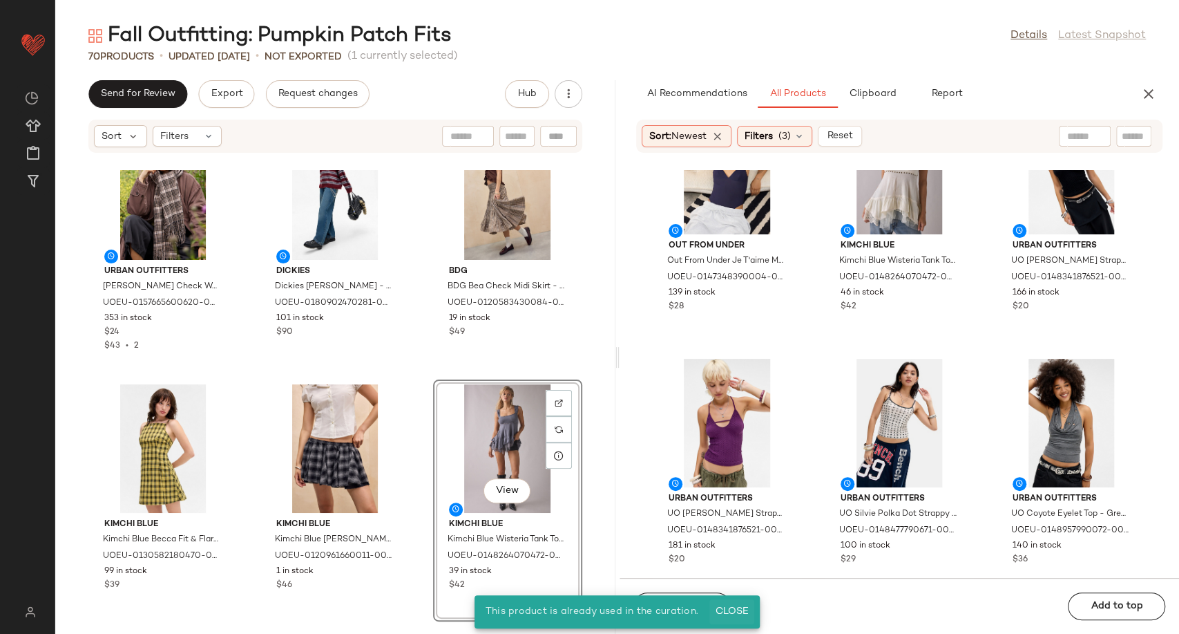
click at [739, 608] on span "Close" at bounding box center [732, 611] width 34 height 11
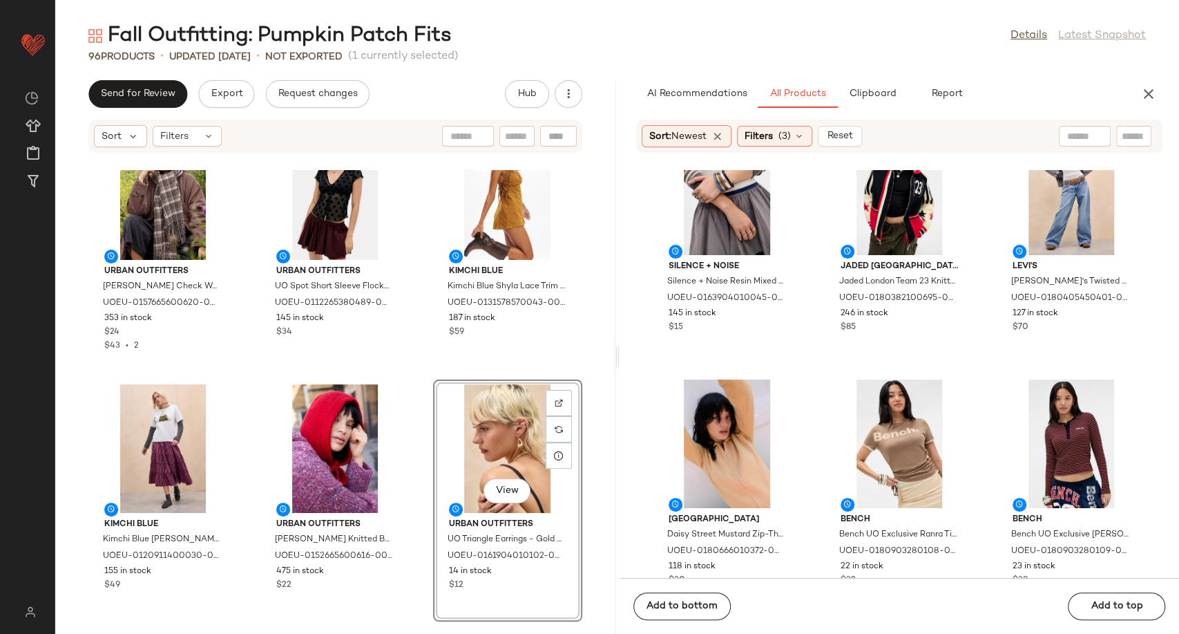
scroll to position [17107, 0]
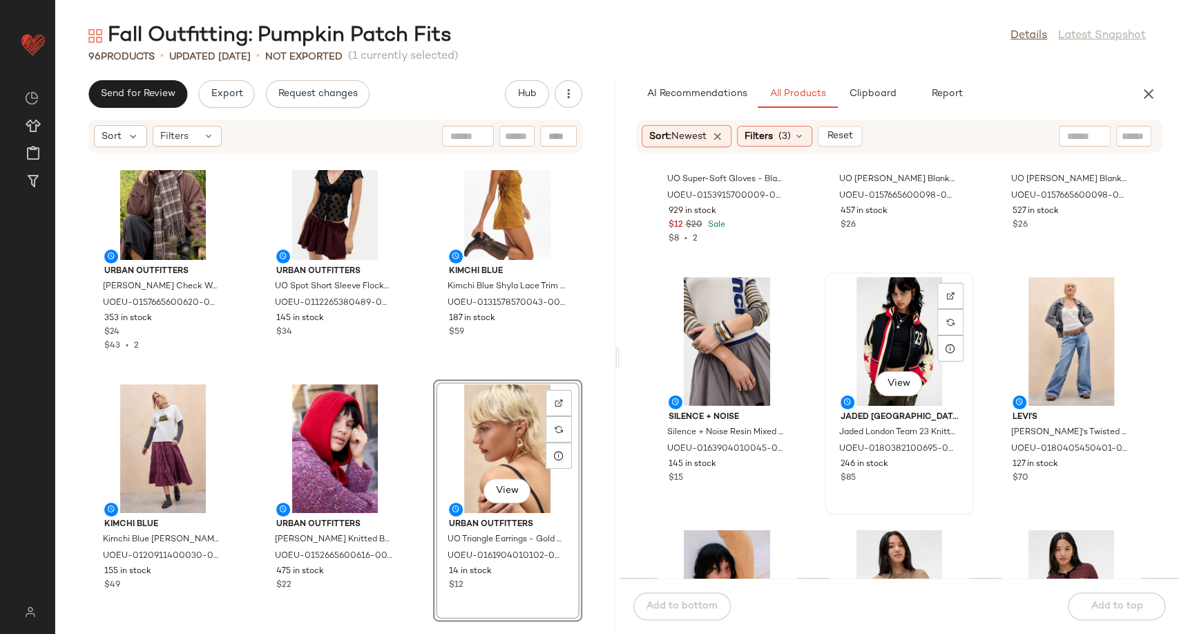
click at [881, 331] on div "View" at bounding box center [900, 341] width 140 height 129
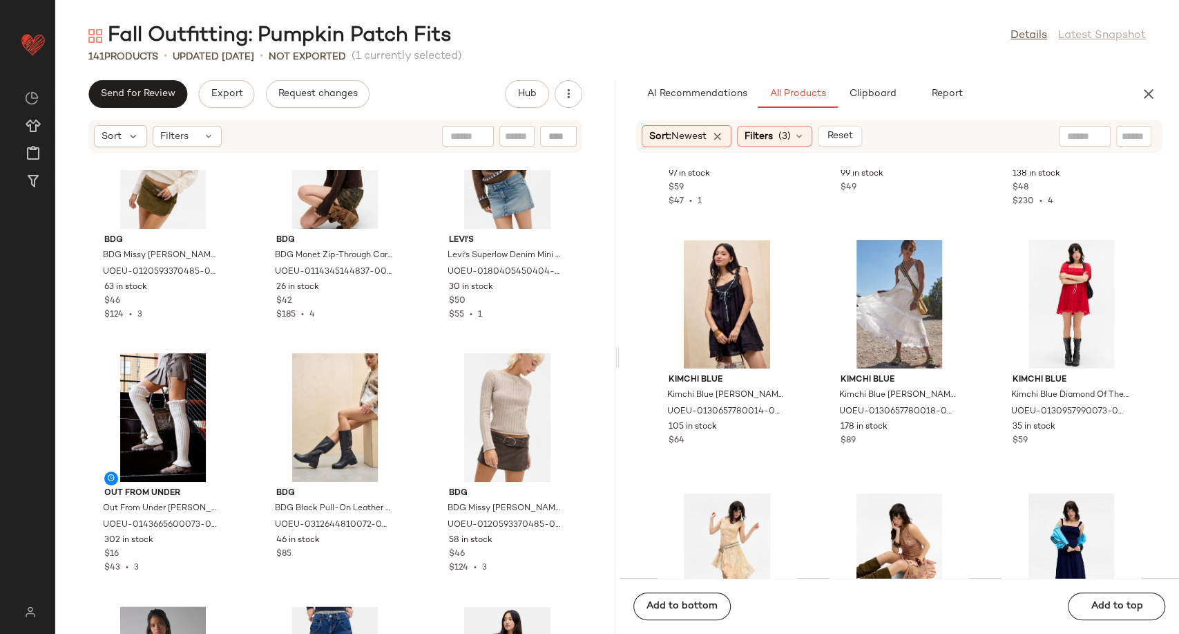
scroll to position [886, 0]
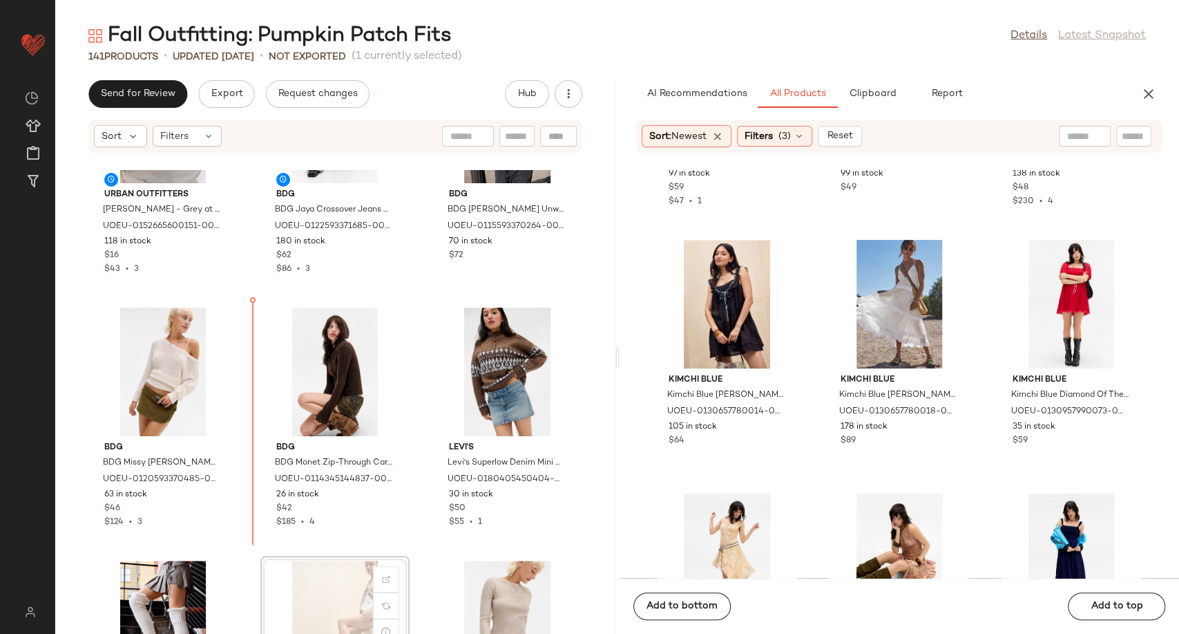
scroll to position [893, 0]
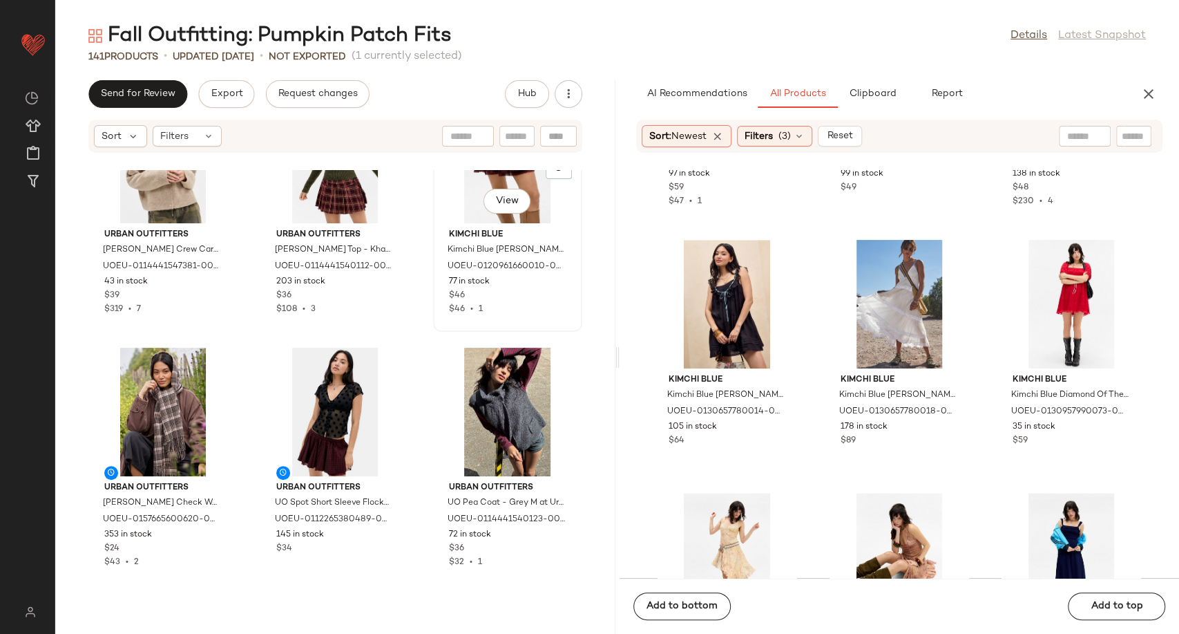
scroll to position [3158, 0]
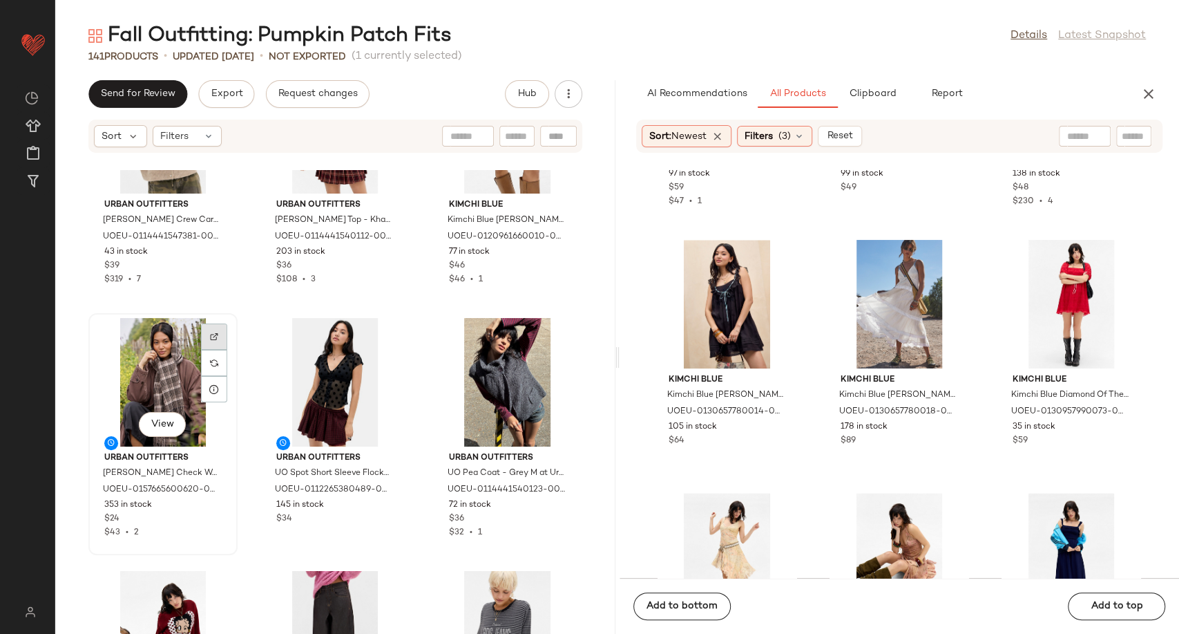
click at [211, 337] on img at bounding box center [214, 336] width 8 height 8
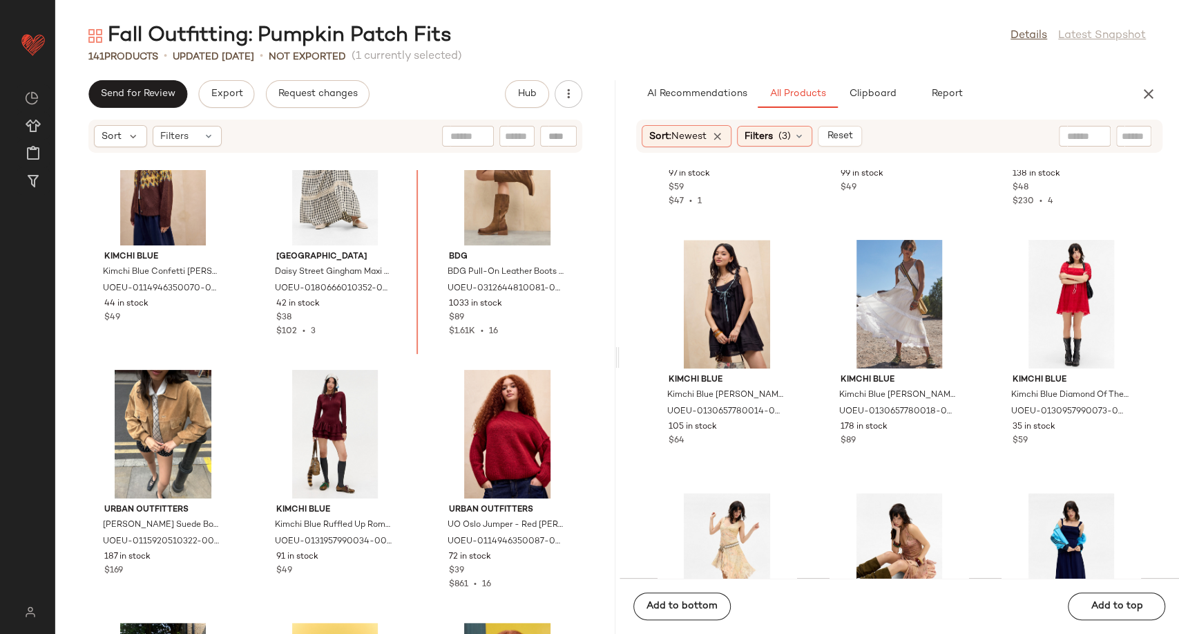
scroll to position [50, 0]
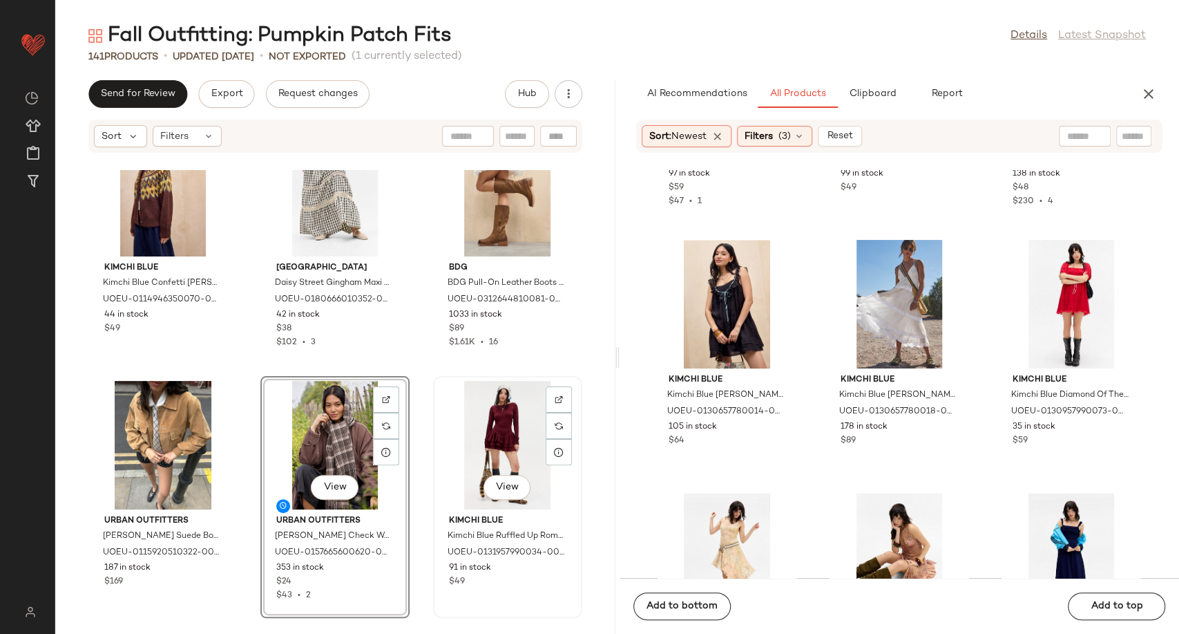
click at [433, 463] on div "View Kimchi Blue Kimchi Blue Ruffled Up Romper - Red XS at Urban Outfitters UOE…" at bounding box center [507, 497] width 149 height 242
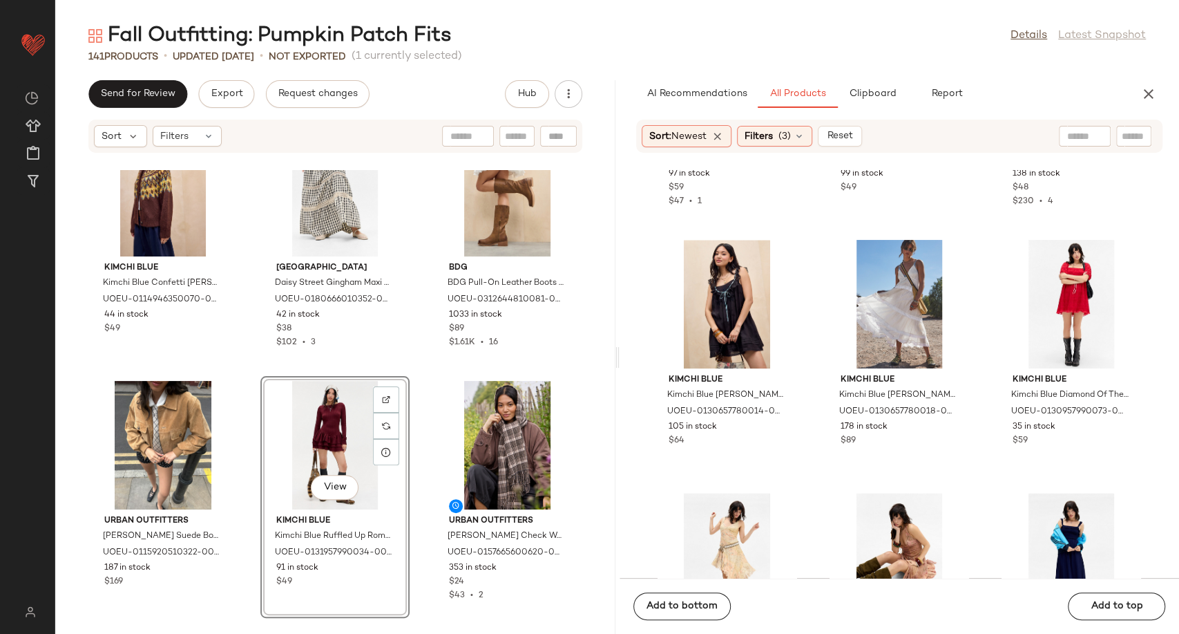
click at [411, 472] on div "[PERSON_NAME] Kimchi Blue Confetti [PERSON_NAME] L at Urban Outfitters UOEU-011…" at bounding box center [335, 402] width 560 height 464
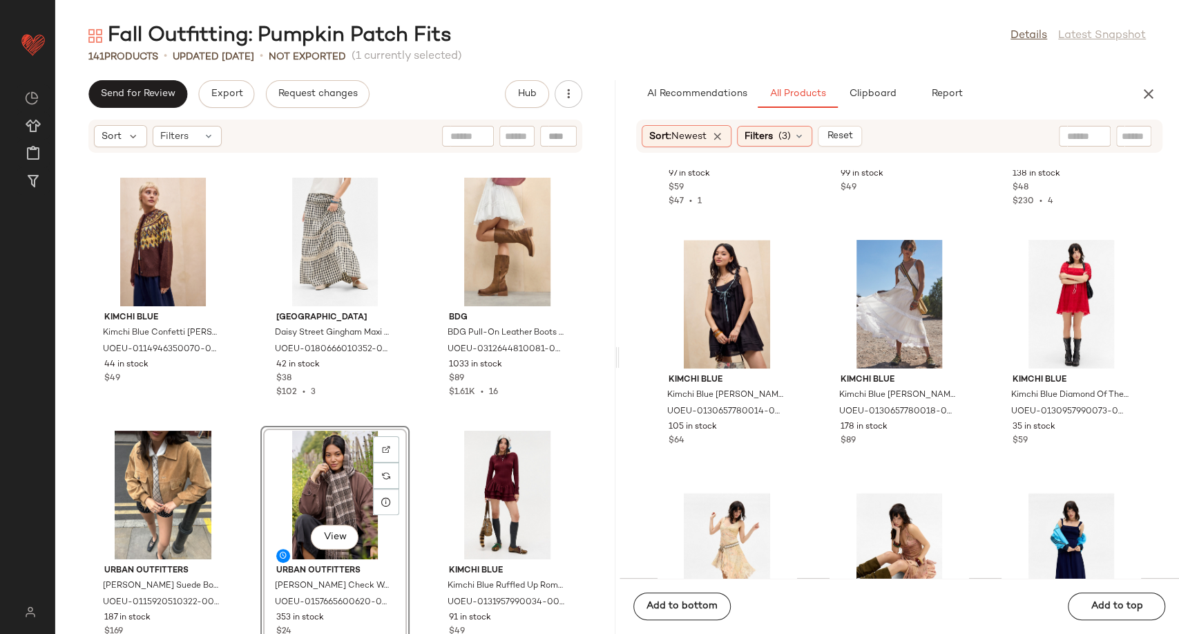
click at [415, 451] on div "[PERSON_NAME] Kimchi Blue Confetti [PERSON_NAME] L at Urban Outfitters UOEU-011…" at bounding box center [335, 402] width 560 height 464
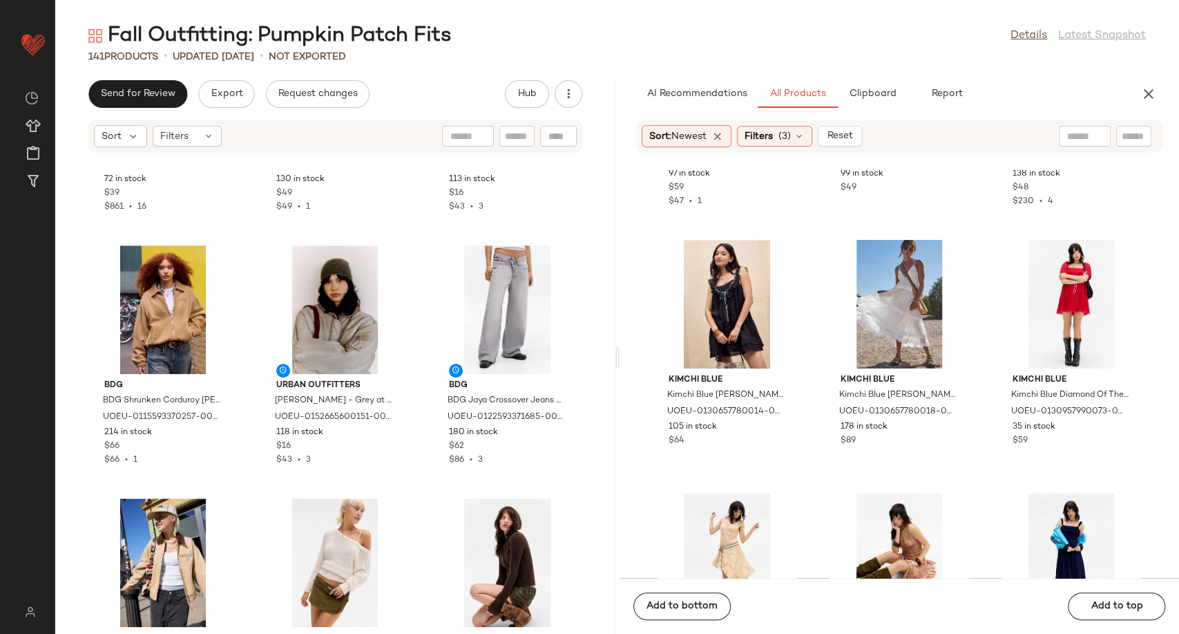
scroll to position [471, 0]
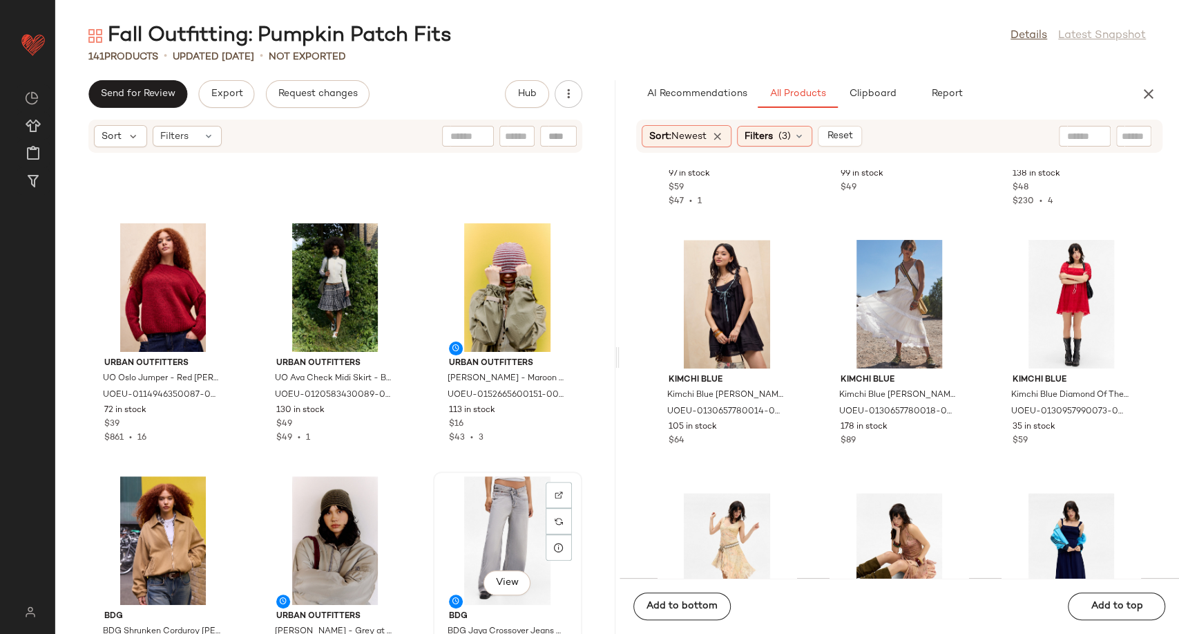
scroll to position [473, 0]
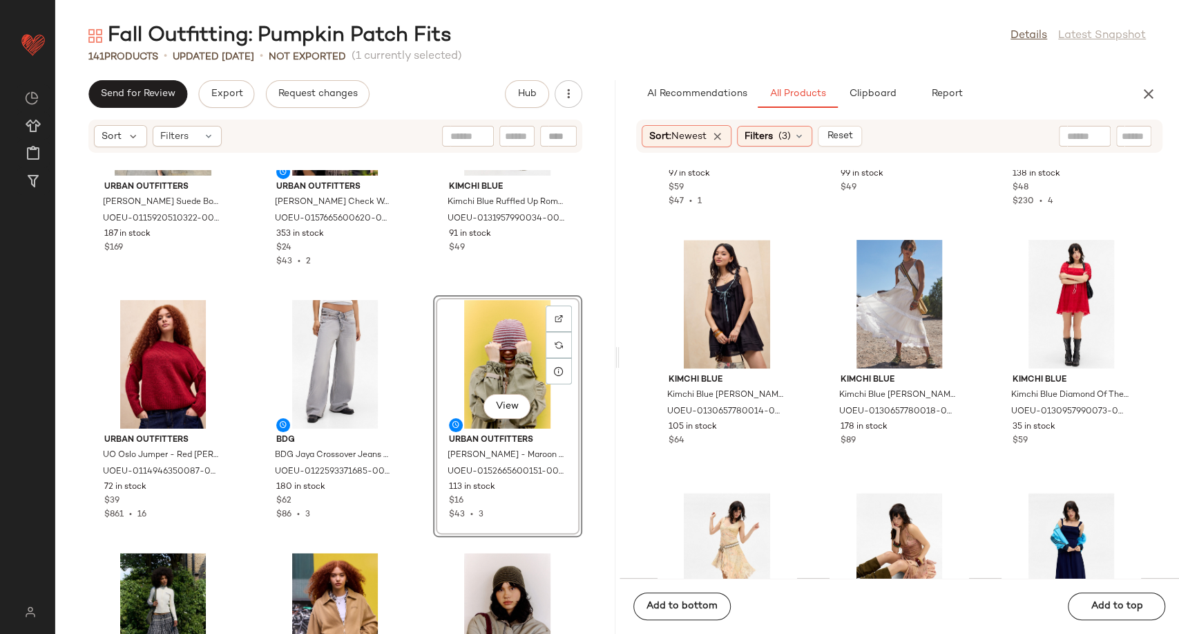
scroll to position [702, 0]
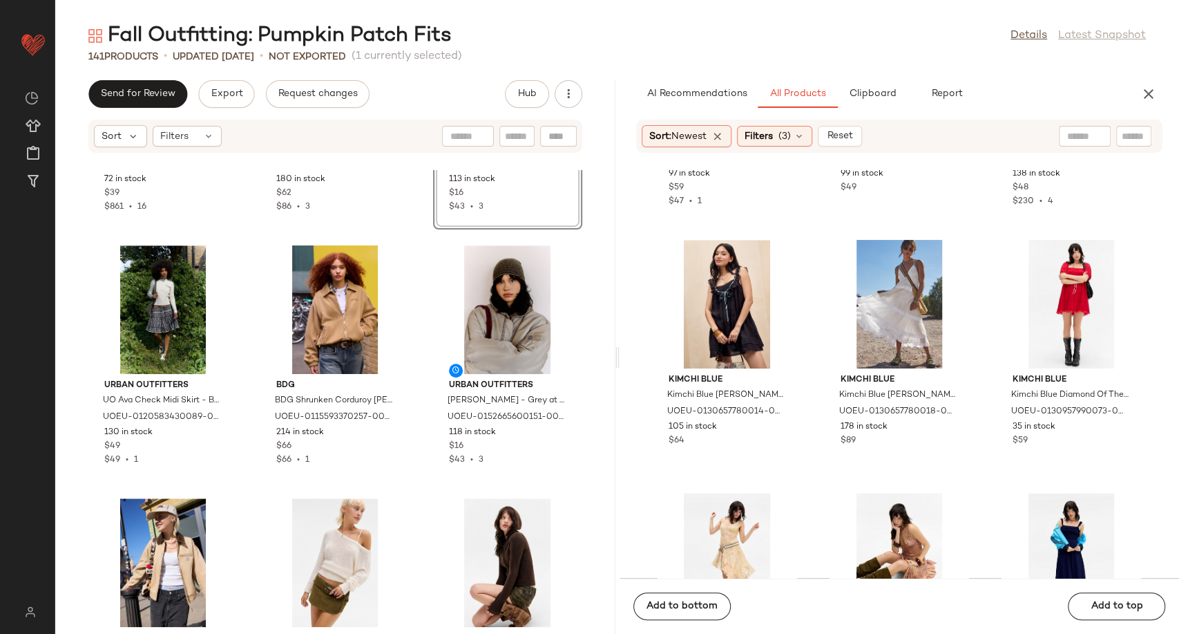
click at [415, 438] on div "Urban Outfitters UO Oslo Jumper - Red [PERSON_NAME] M at Urban Outfitters UOEU-…" at bounding box center [335, 402] width 560 height 464
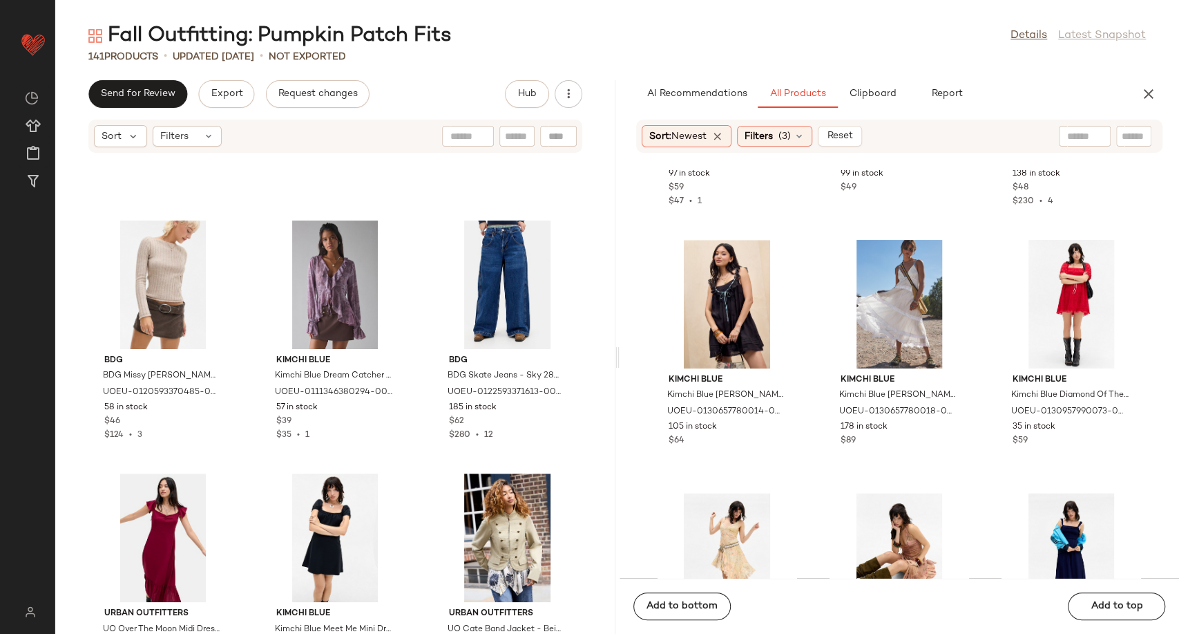
scroll to position [1470, 0]
